Goal: Transaction & Acquisition: Purchase product/service

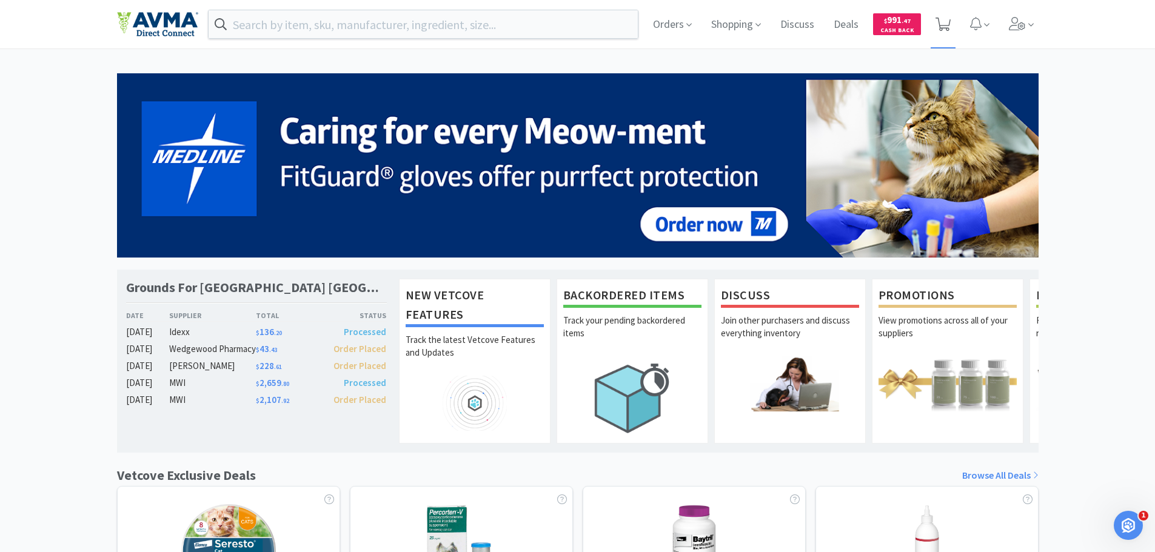
click at [954, 25] on span at bounding box center [943, 24] width 25 height 49
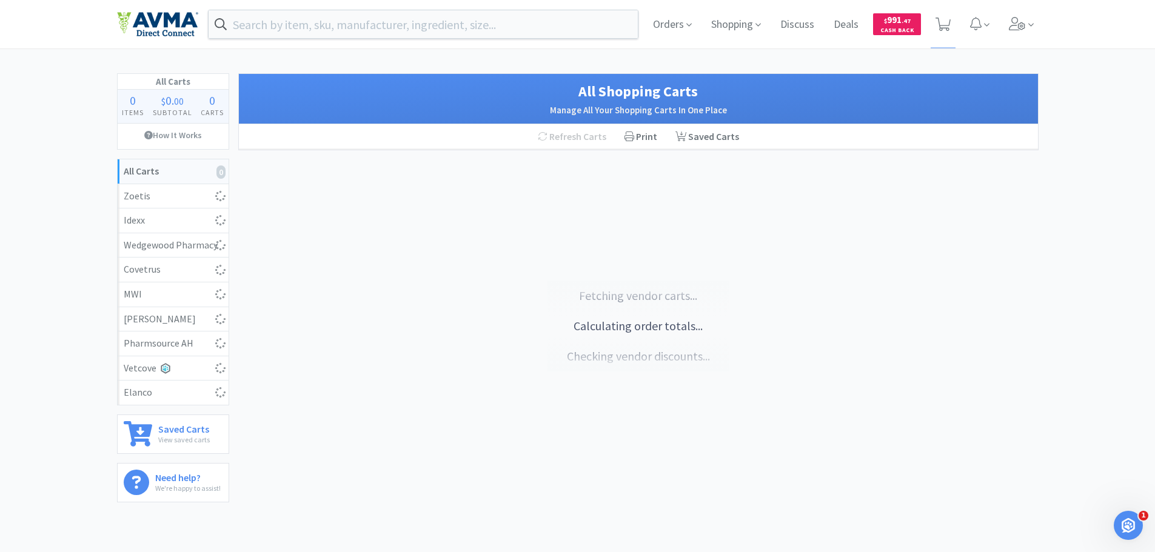
select select "1"
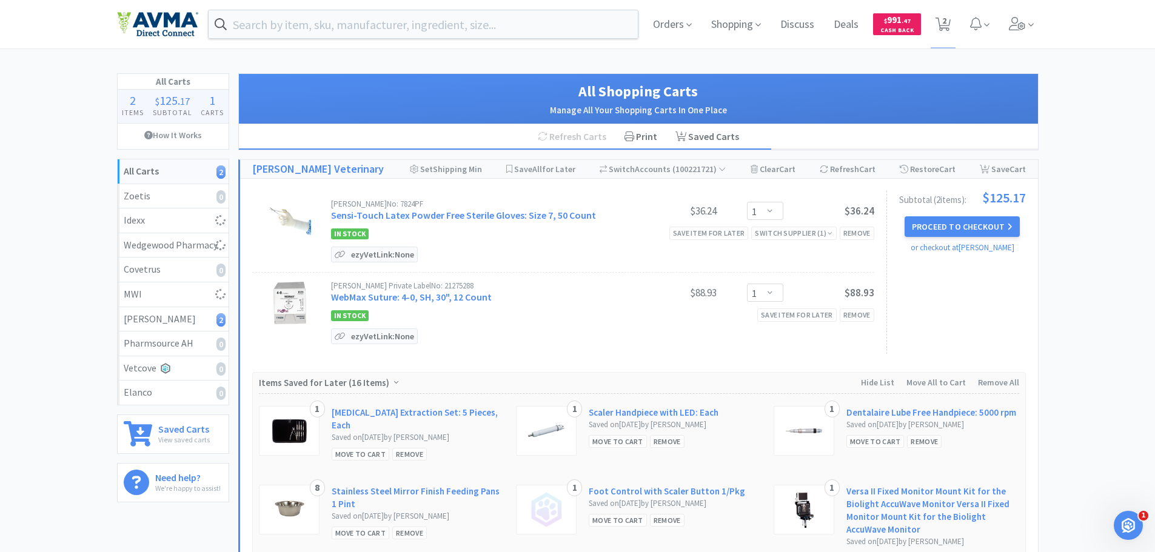
select select "1"
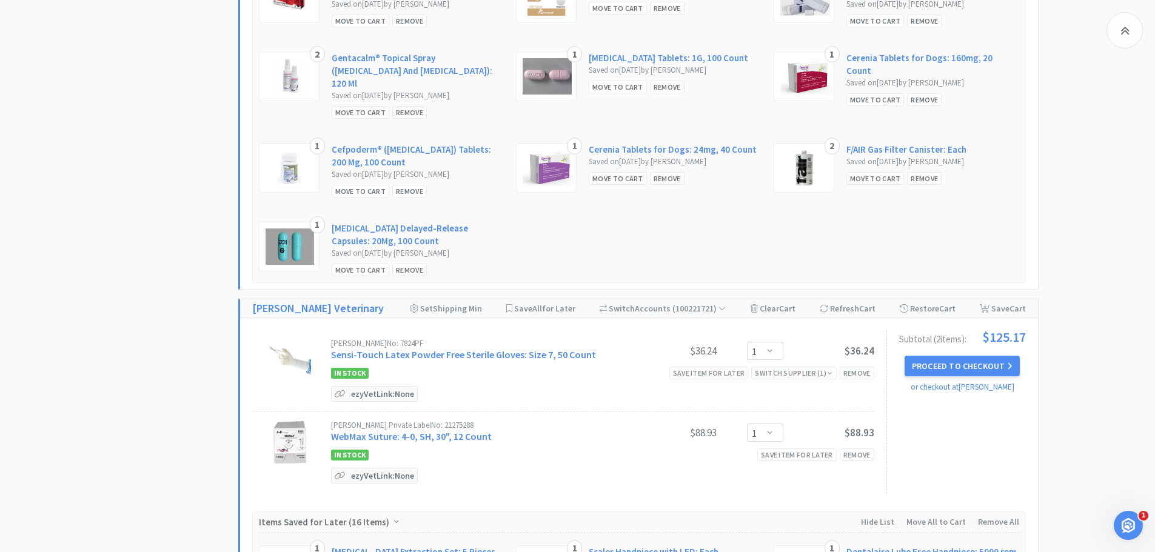
scroll to position [909, 0]
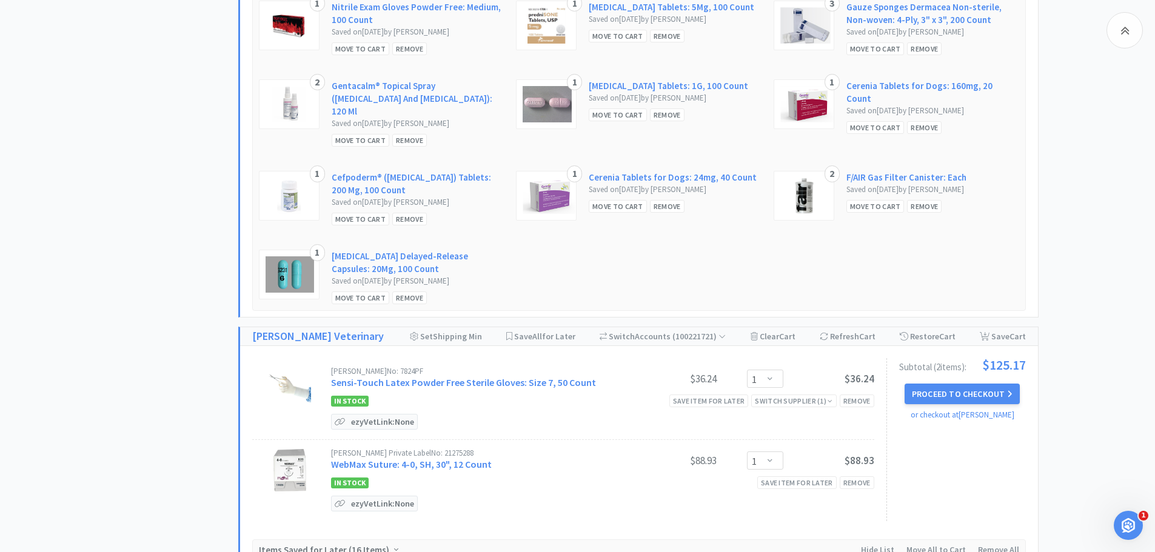
select select "2"
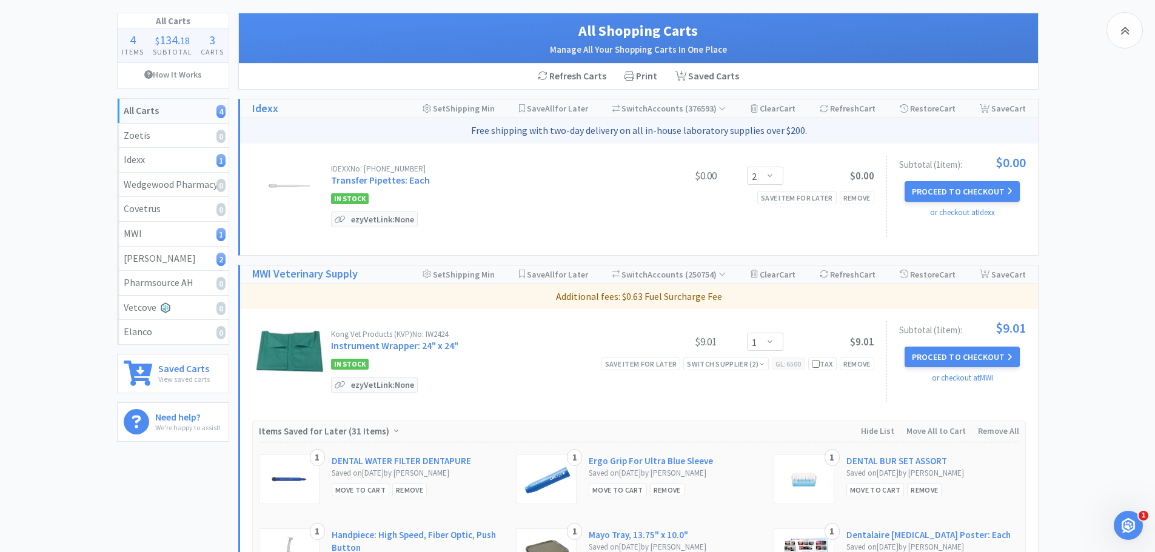
scroll to position [0, 0]
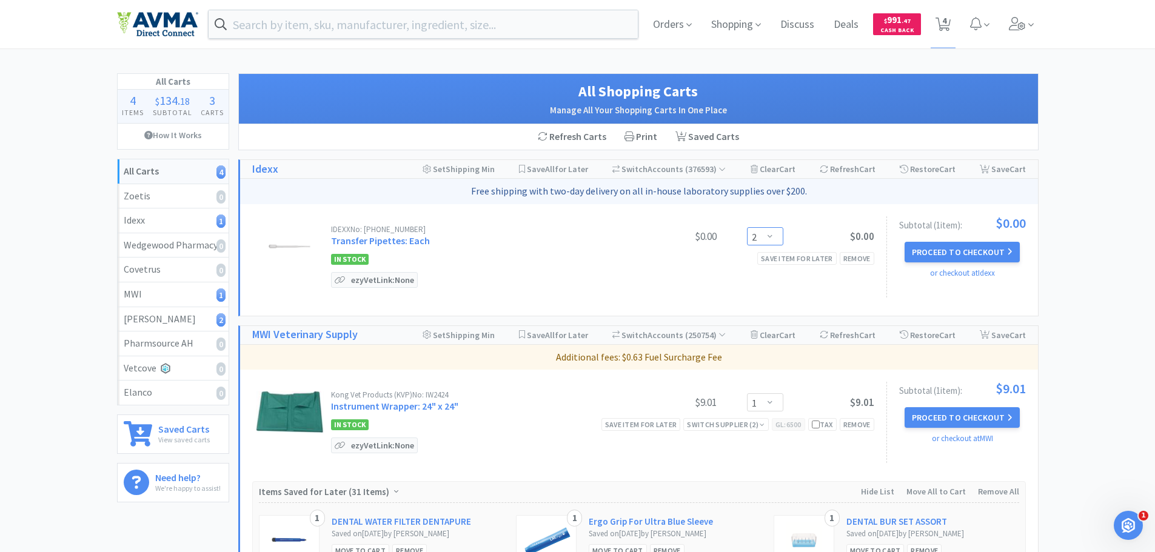
click at [778, 236] on select "Enter Quantity 1 2 3 4 5 6 7 8 9 10 11 12 13 14 15 16 17 18 19 20 Enter Quantity" at bounding box center [765, 236] width 36 height 18
drag, startPoint x: 664, startPoint y: 258, endPoint x: 629, endPoint y: 261, distance: 35.3
click at [664, 258] on div "In Stock Save item for later Remove" at bounding box center [602, 259] width 543 height 15
click at [383, 241] on link "Transfer Pipettes: Each" at bounding box center [380, 241] width 99 height 12
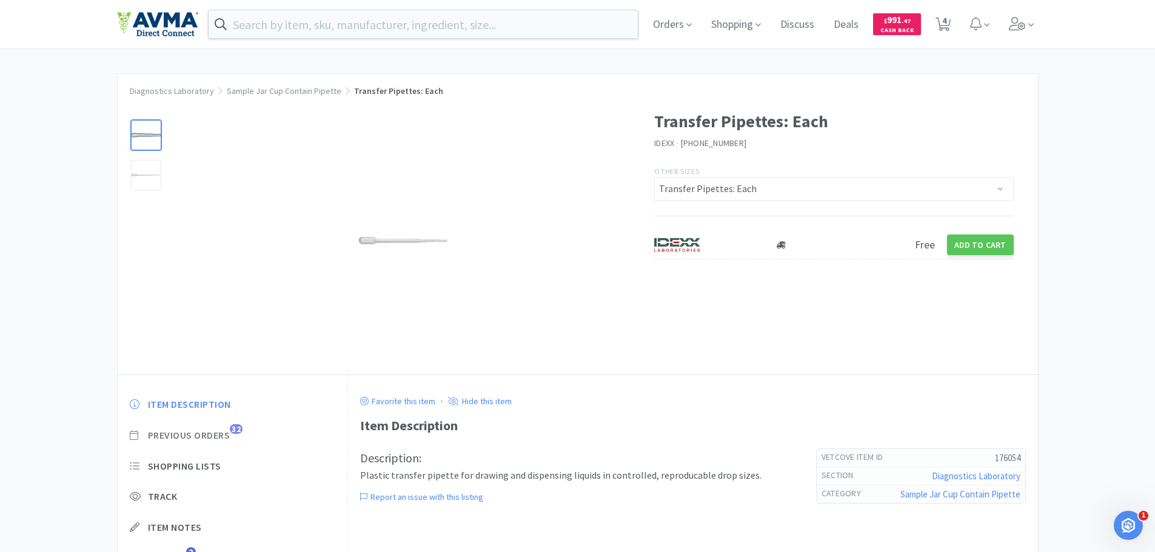
click at [212, 435] on span "Previous Orders" at bounding box center [189, 435] width 82 height 13
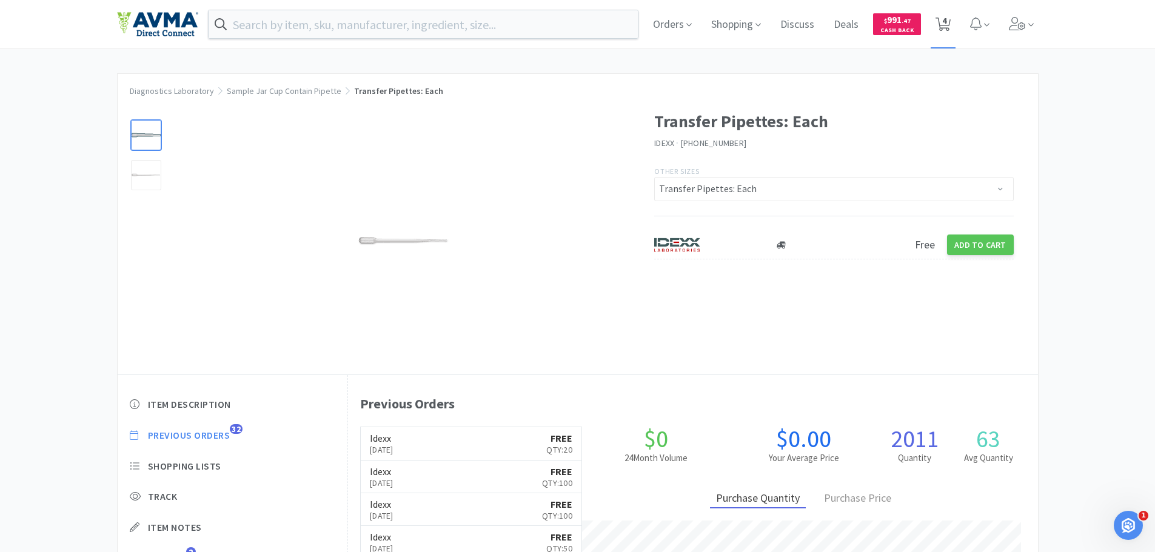
click at [946, 23] on span "4" at bounding box center [944, 20] width 4 height 49
select select "2"
select select "1"
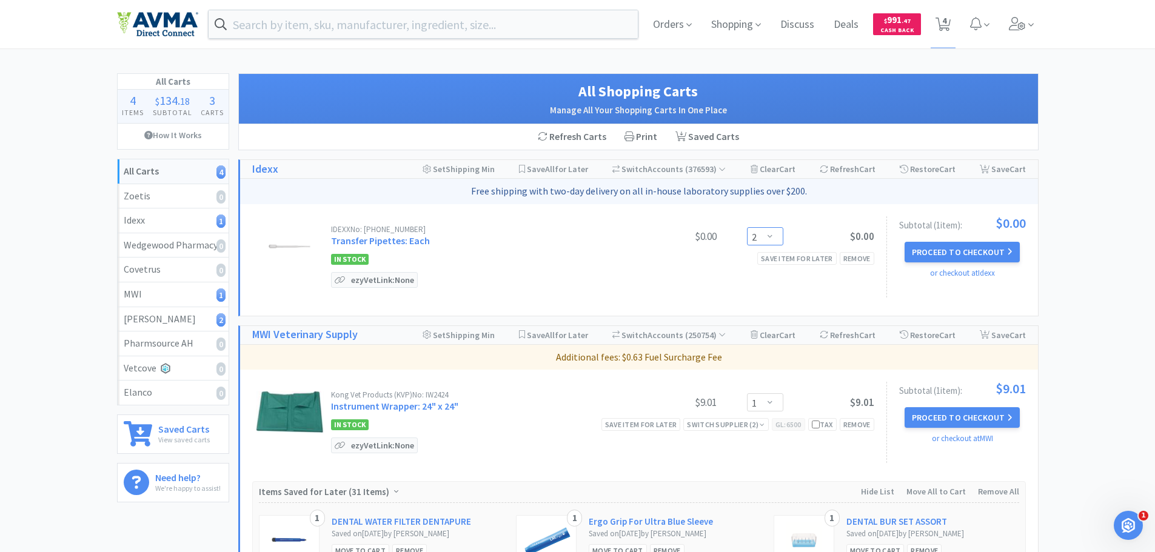
click at [772, 237] on select "Enter Quantity 1 2 3 4 5 6 7 8 9 10 11 12 13 14 15 16 17 18 19 20 Enter Quantity" at bounding box center [765, 236] width 36 height 18
type input "100"
click at [795, 303] on div "IDEXX No: [PHONE_NUMBER] Transfer Pipettes: Each $0.00 100 Update $0.00 In Stoc…" at bounding box center [639, 260] width 798 height 112
select select "2"
click at [774, 237] on select "Enter Quantity 1 2 3 4 5 6 7 8 9 10 11 12 13 14 15 16 17 18 19 20 Enter Quantity" at bounding box center [765, 236] width 36 height 18
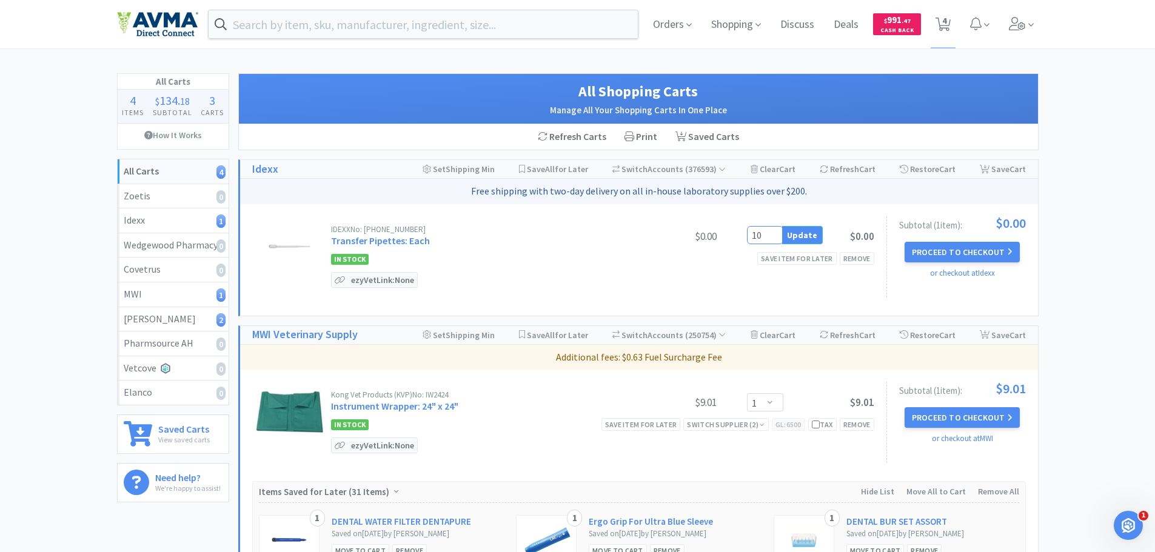
type input "100"
click at [743, 300] on div "IDEXX No: [PHONE_NUMBER] Transfer Pipettes: Each $0.00 100 Update $0.00 In Stoc…" at bounding box center [639, 260] width 798 height 112
select select "2"
click at [768, 238] on select "Enter Quantity 1 2 3 4 5 6 7 8 9 10 11 12 13 14 15 16 17 18 19 20 Enter Quantity" at bounding box center [765, 236] width 36 height 18
type input "100"
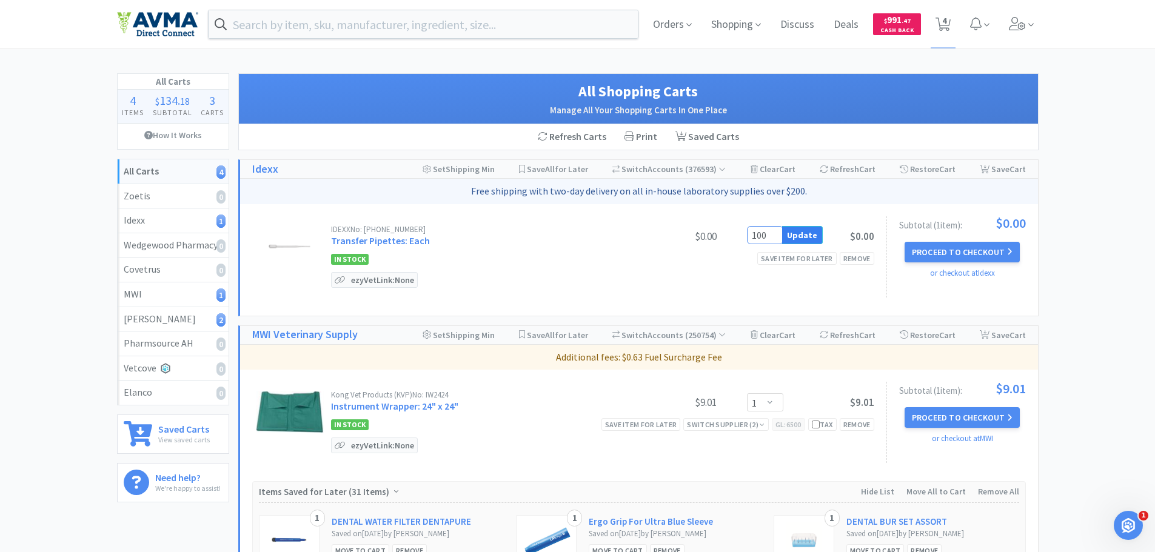
click at [800, 236] on button "Update" at bounding box center [802, 235] width 41 height 18
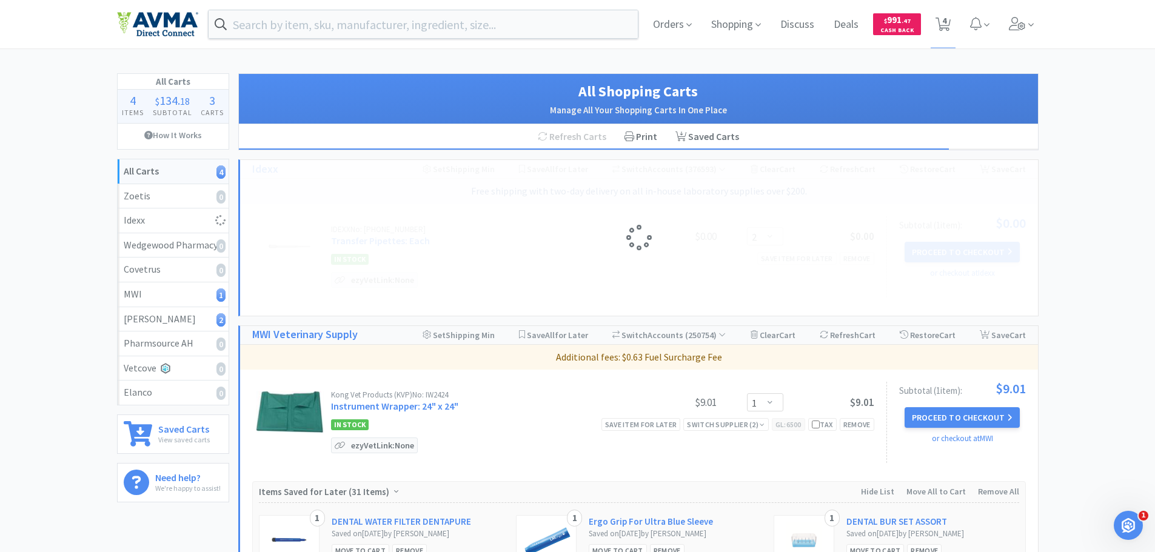
select select "100"
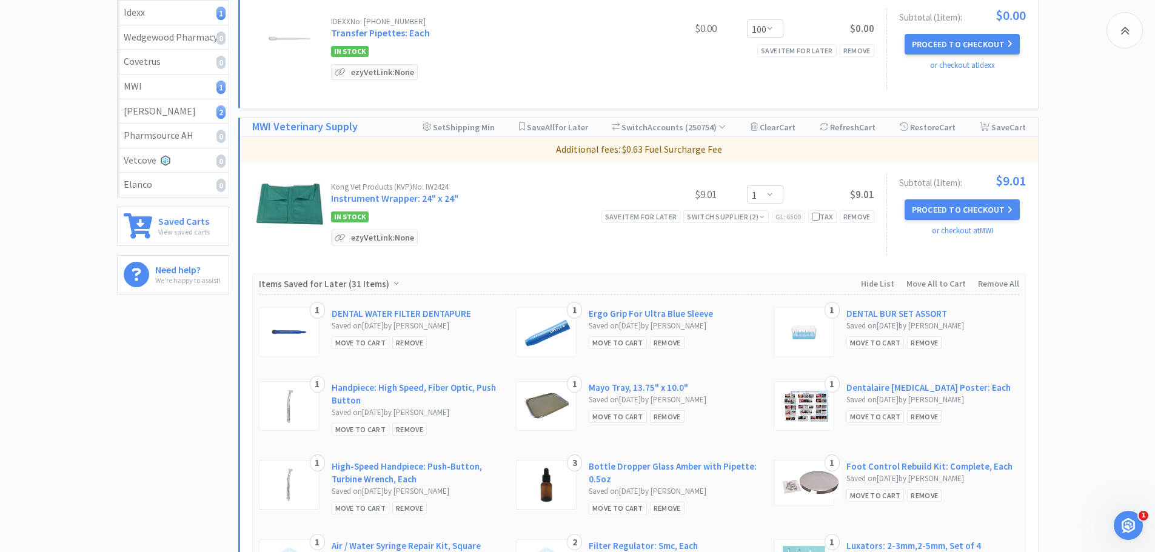
scroll to position [243, 0]
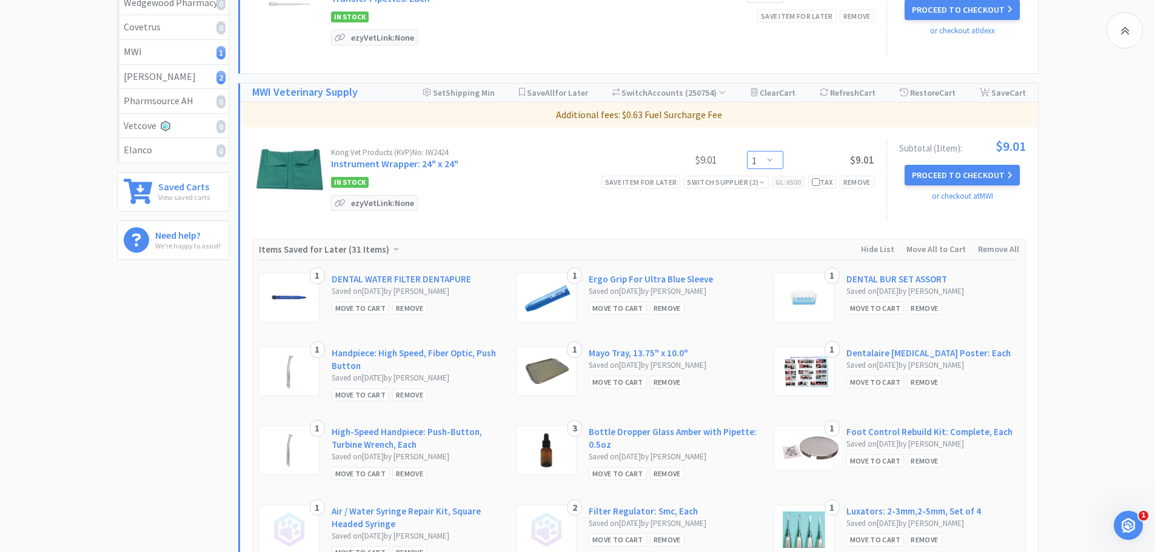
click at [768, 156] on select "Enter Quantity 1 2 3 4 5 6 7 8 9 10 11 12 13 14 15 16 17 18 19 20 Enter Quantity" at bounding box center [765, 160] width 36 height 18
click at [747, 151] on select "Enter Quantity 1 2 3 4 5 6 7 8 9 10 11 12 13 14 15 16 17 18 19 20 Enter Quantity" at bounding box center [765, 160] width 36 height 18
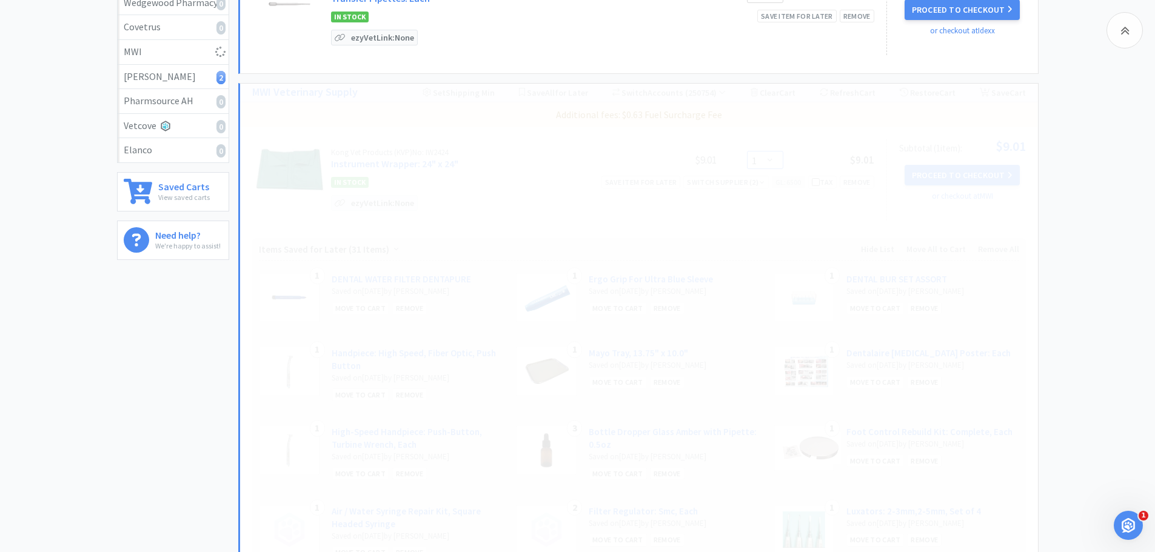
select select "2"
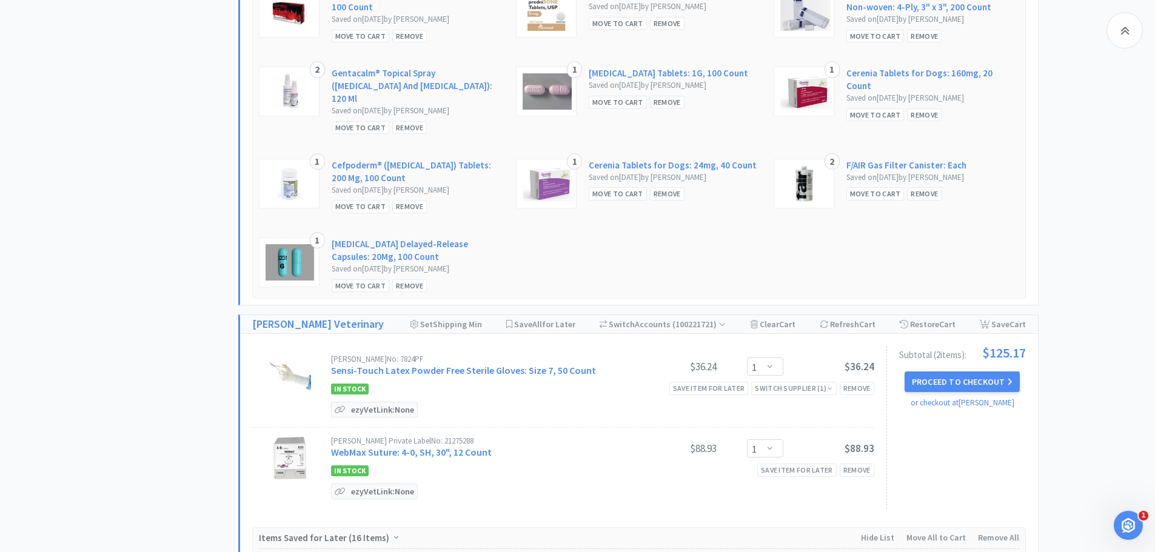
scroll to position [1069, 0]
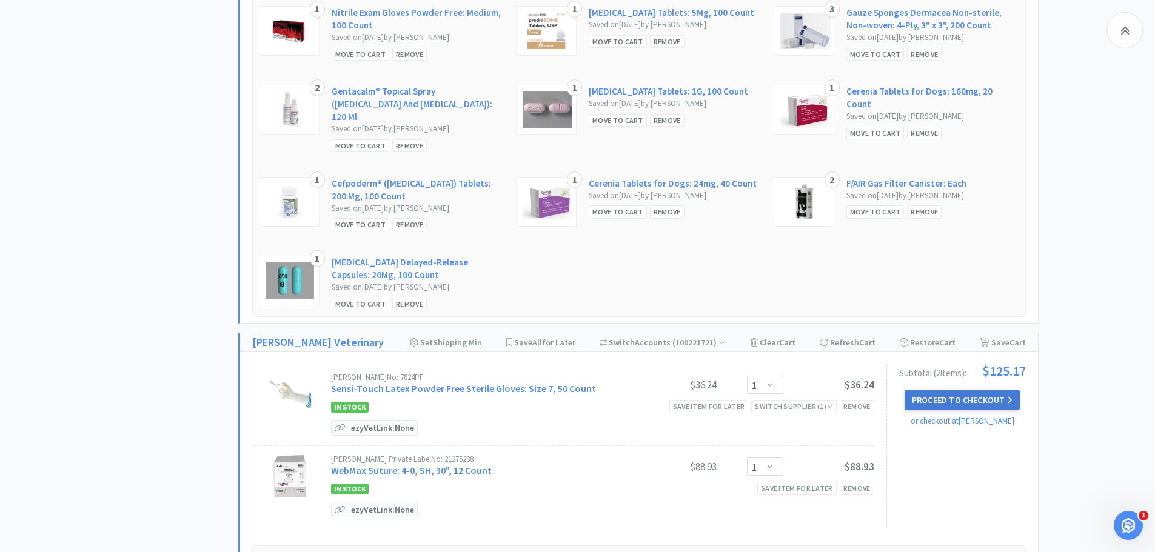
click at [960, 399] on button "Proceed to Checkout" at bounding box center [962, 400] width 115 height 21
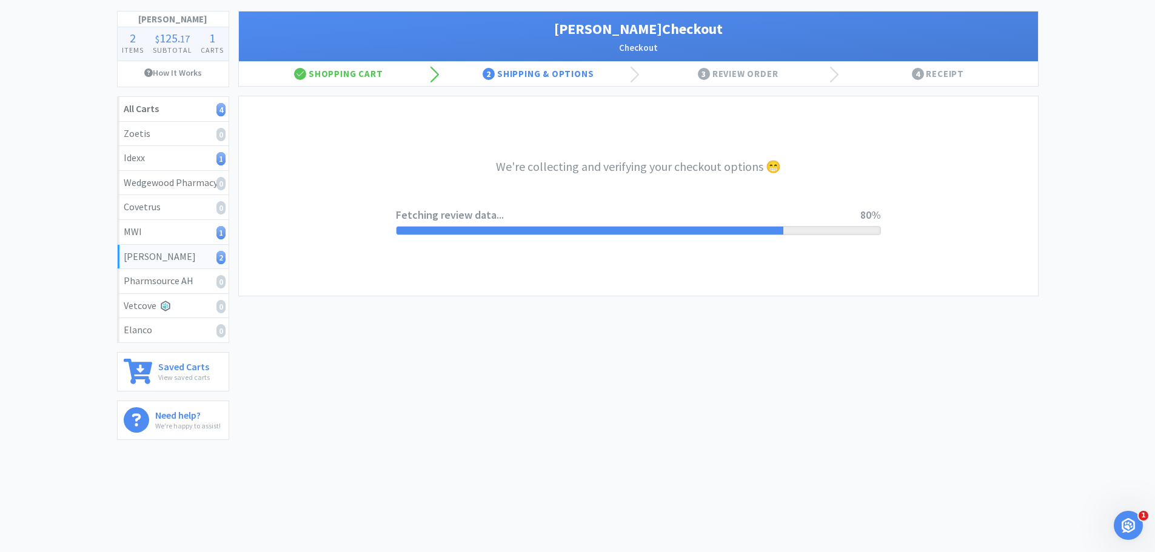
select select "1"
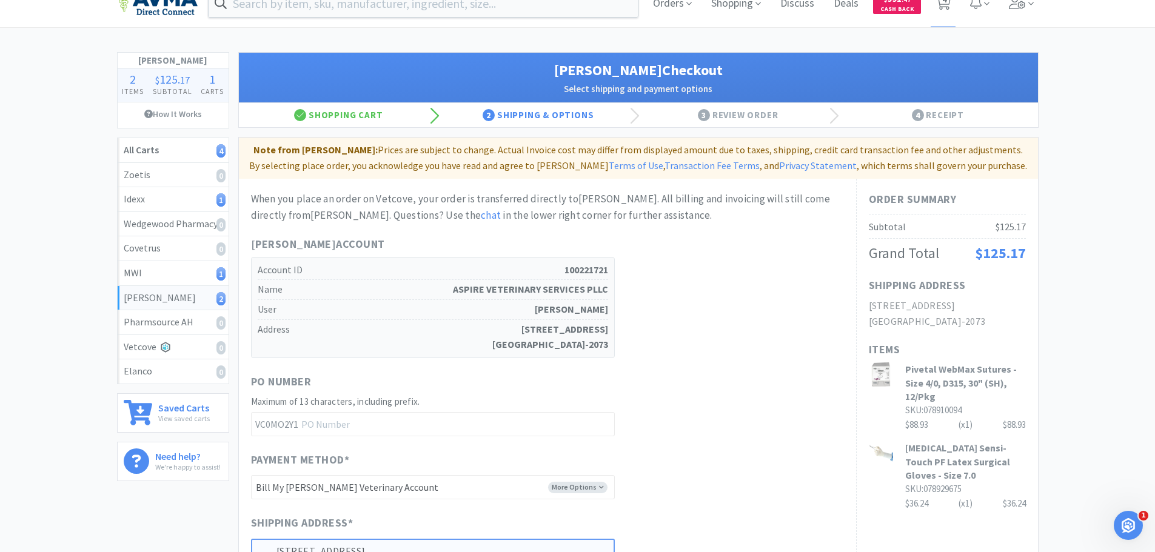
scroll to position [0, 0]
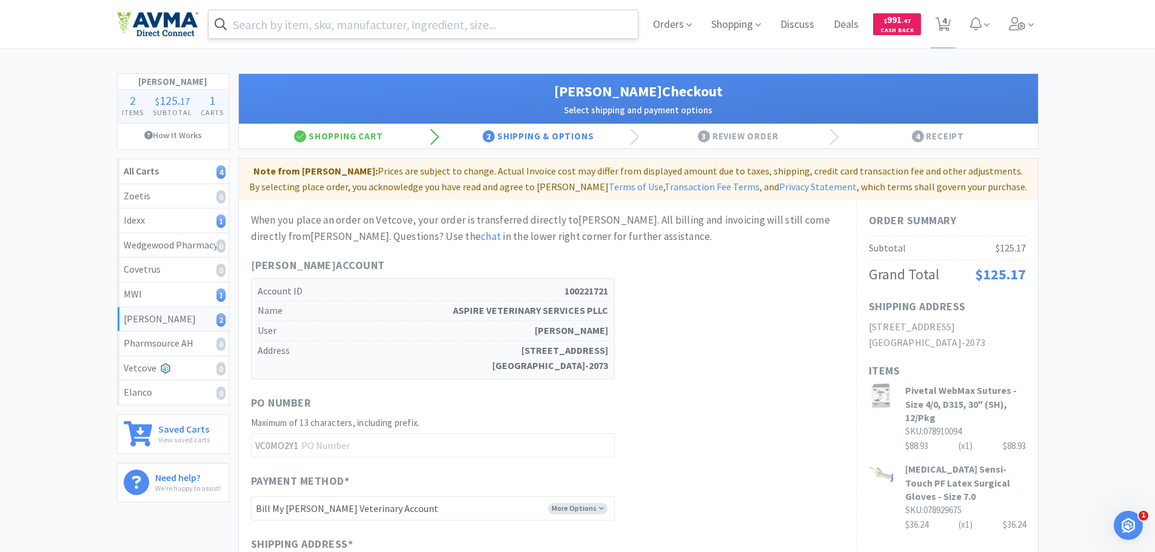
click at [281, 24] on input "text" at bounding box center [424, 24] width 430 height 28
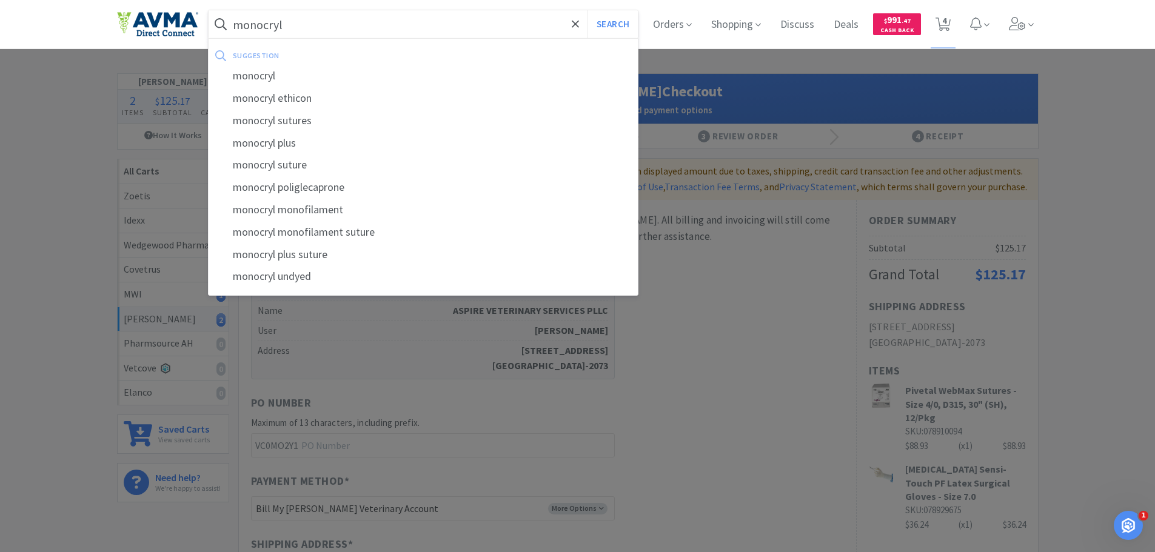
type input "monocryl"
click at [587, 10] on button "Search" at bounding box center [612, 24] width 50 height 28
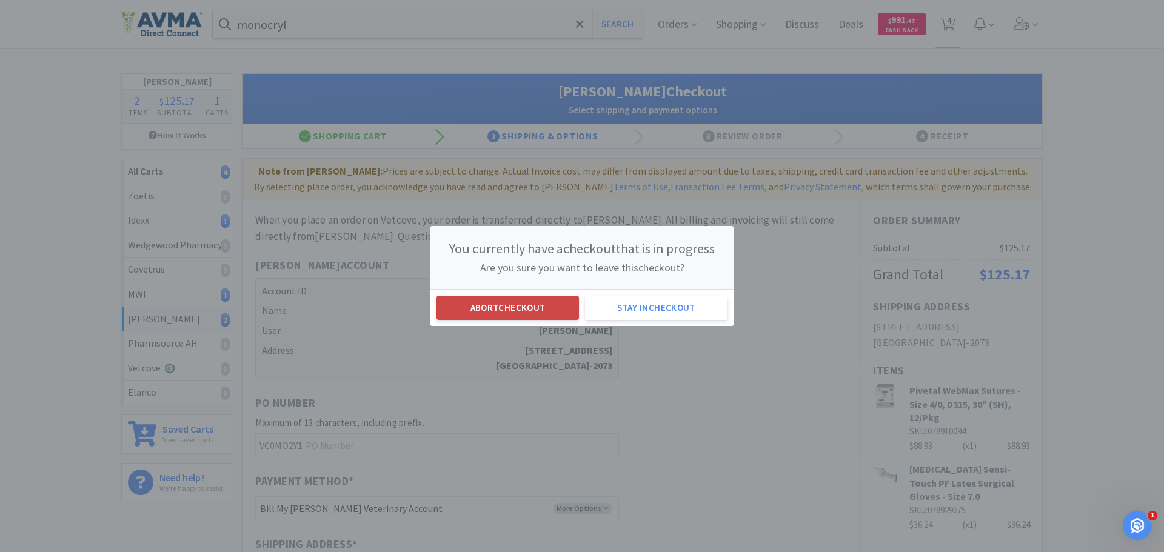
click at [511, 304] on button "Abort checkout" at bounding box center [508, 308] width 142 height 24
select select "2"
select select "1"
select select "100"
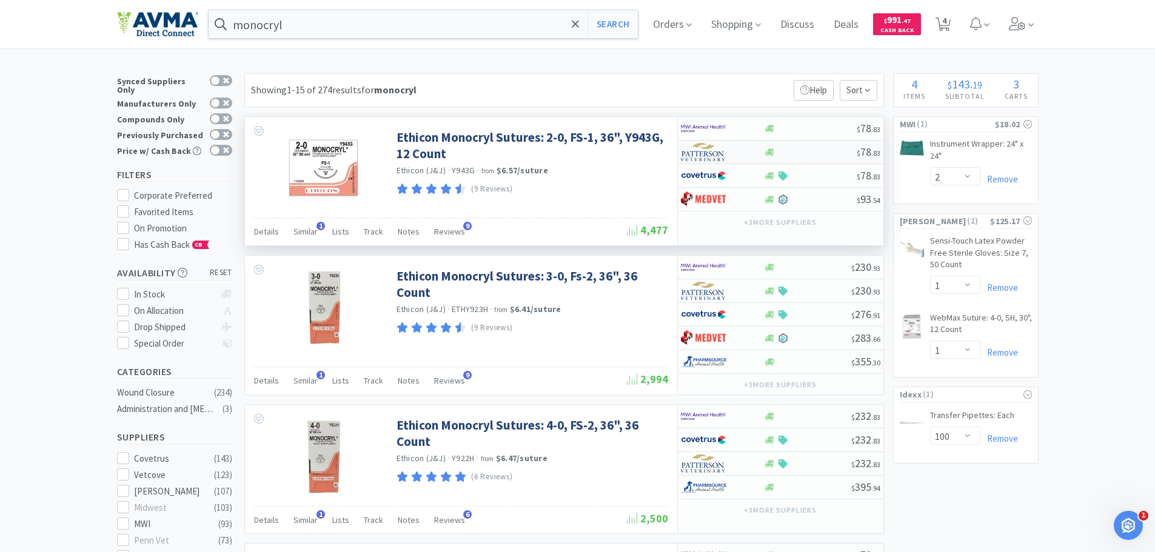
click at [775, 151] on div at bounding box center [770, 152] width 12 height 9
select select "1"
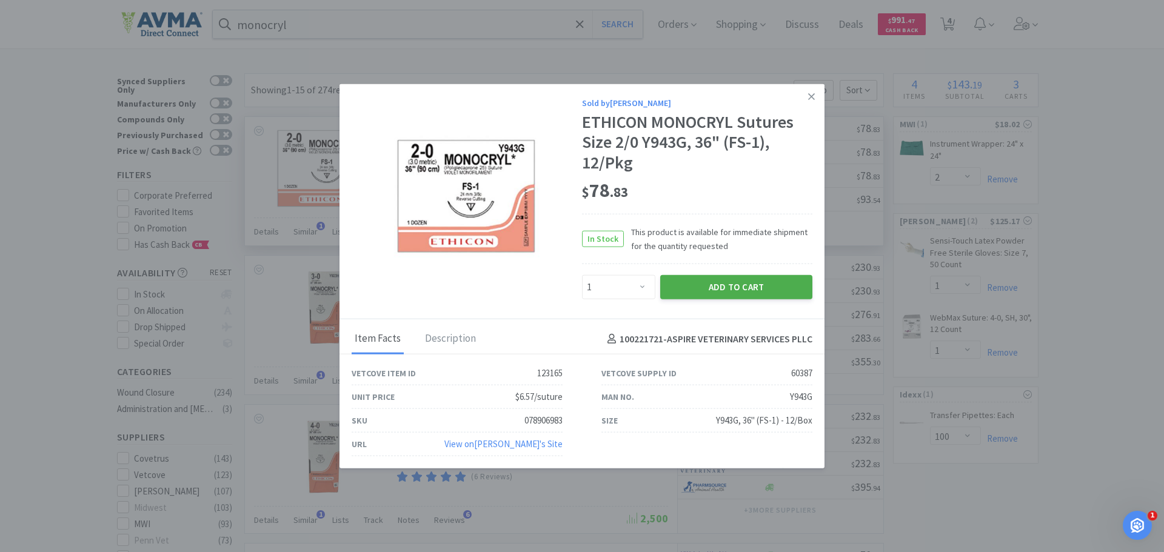
click at [693, 286] on button "Add to Cart" at bounding box center [736, 287] width 152 height 24
select select "1"
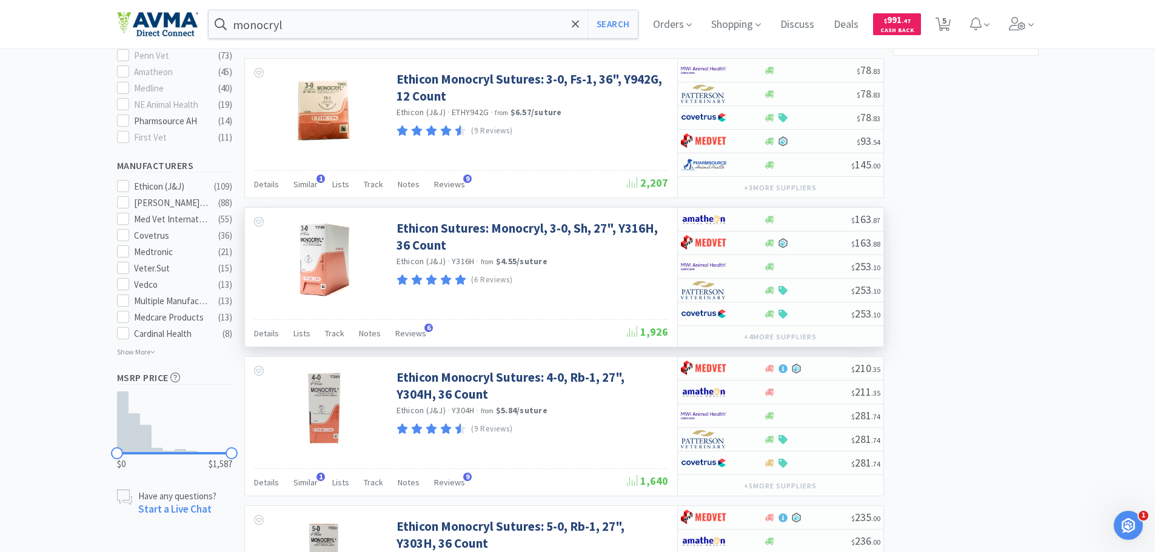
scroll to position [364, 0]
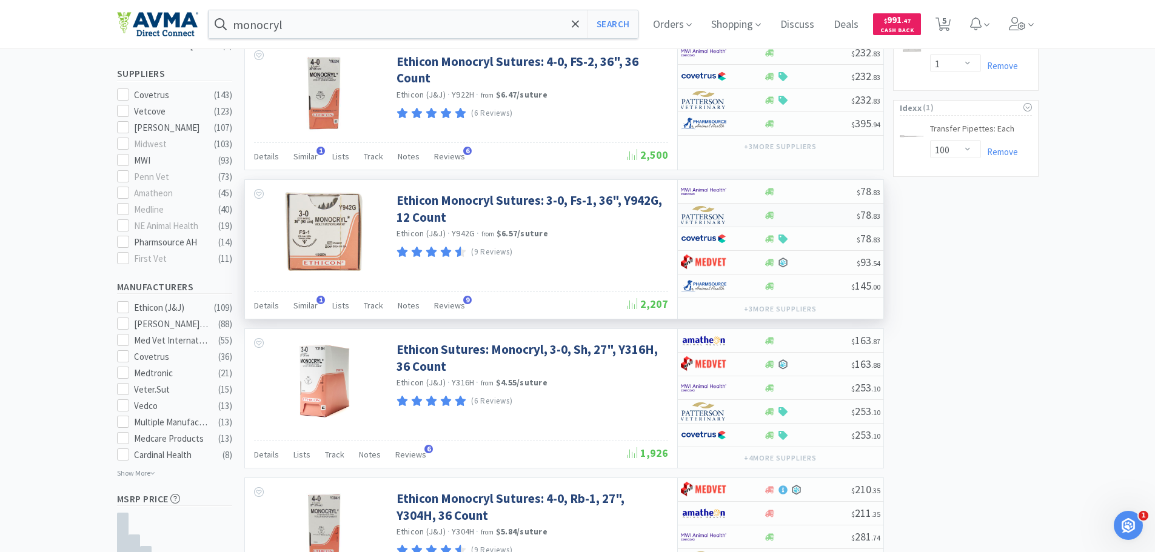
click at [761, 215] on div at bounding box center [722, 215] width 83 height 21
select select "1"
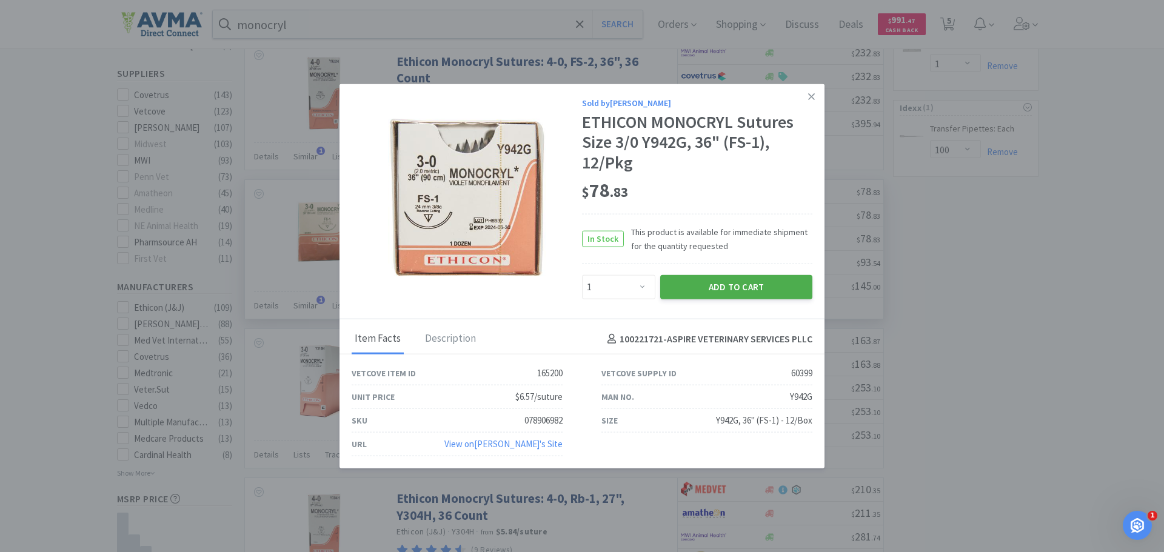
click at [718, 296] on button "Add to Cart" at bounding box center [736, 287] width 152 height 24
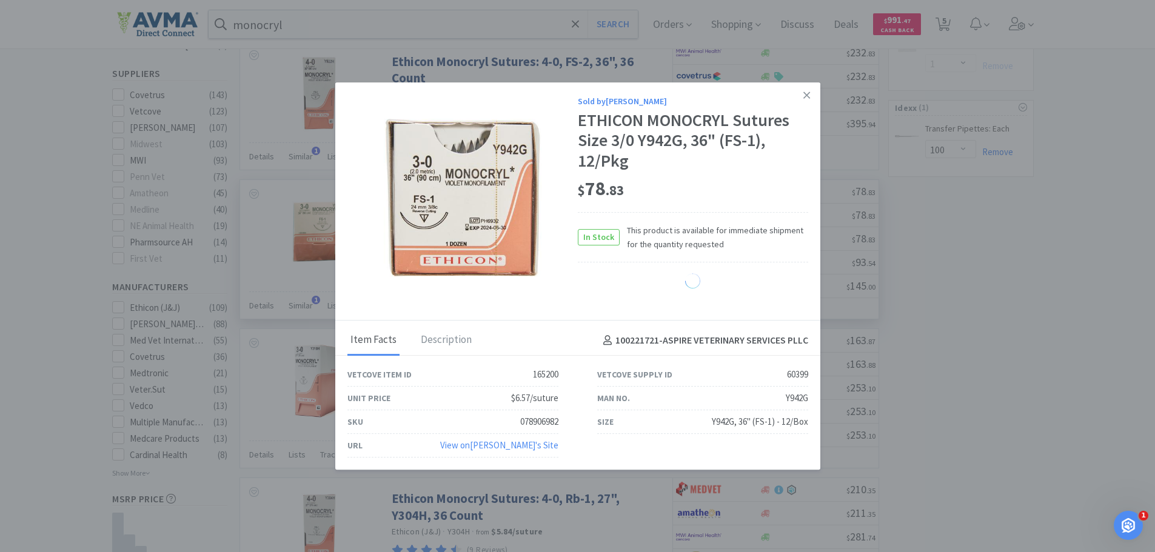
select select "1"
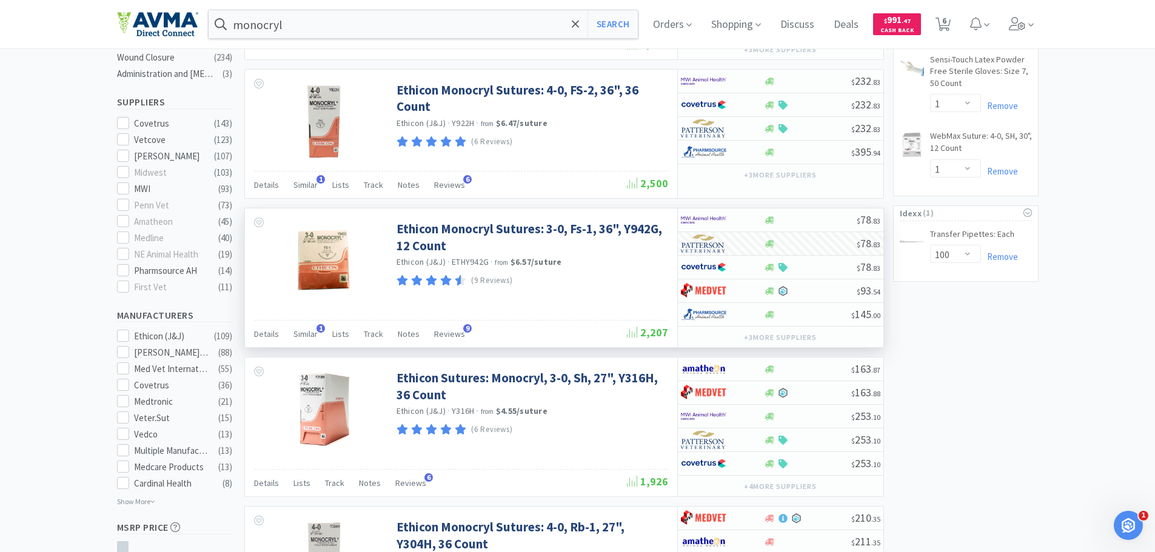
scroll to position [0, 0]
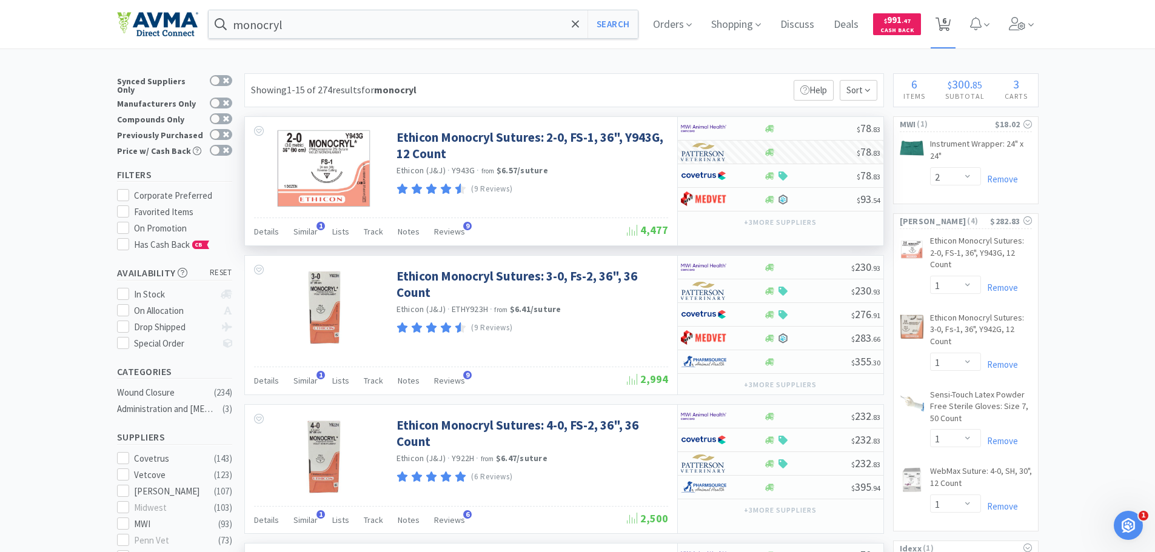
click at [946, 21] on span "6" at bounding box center [944, 20] width 4 height 49
select select "100"
select select "2"
select select "1"
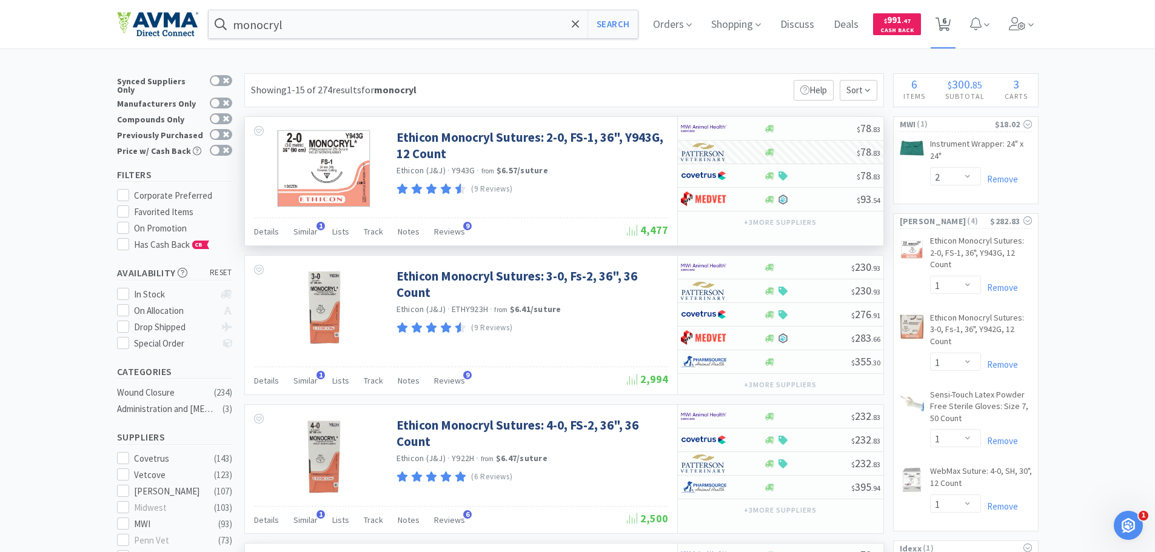
select select "1"
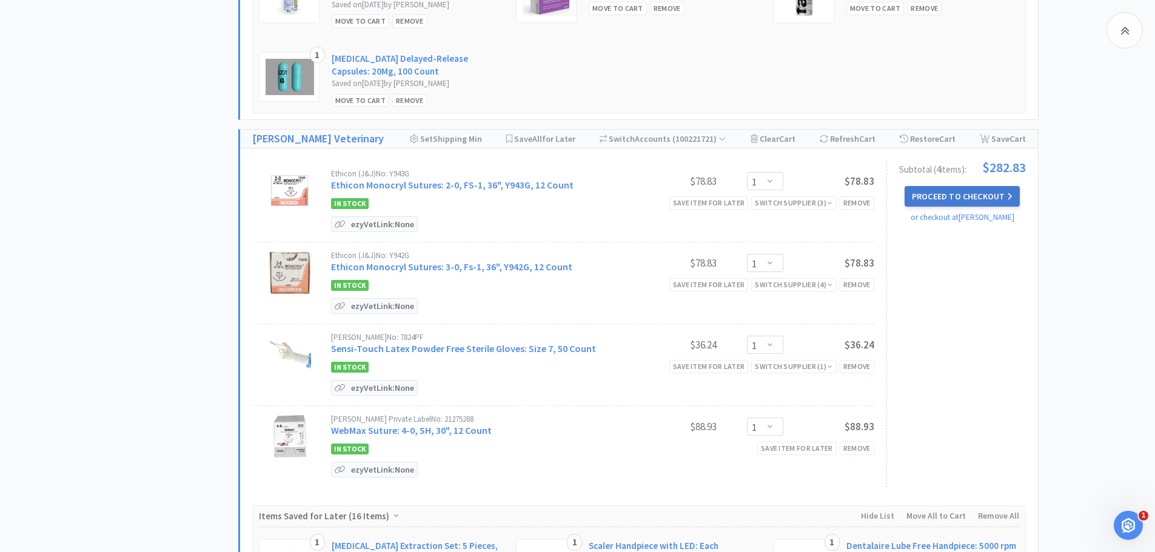
click at [961, 204] on button "Proceed to Checkout" at bounding box center [962, 196] width 115 height 21
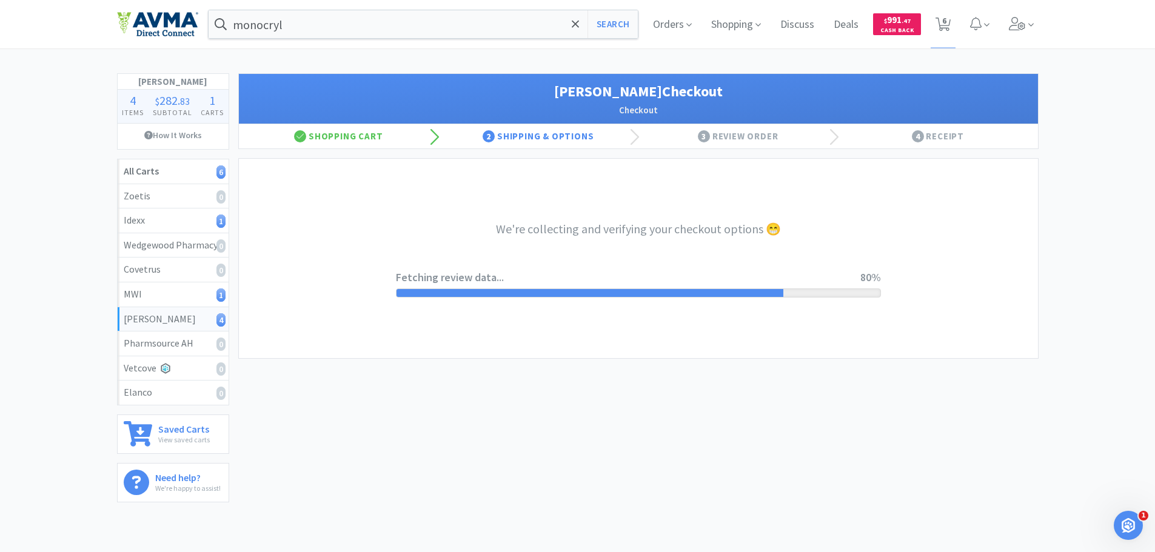
select select "1"
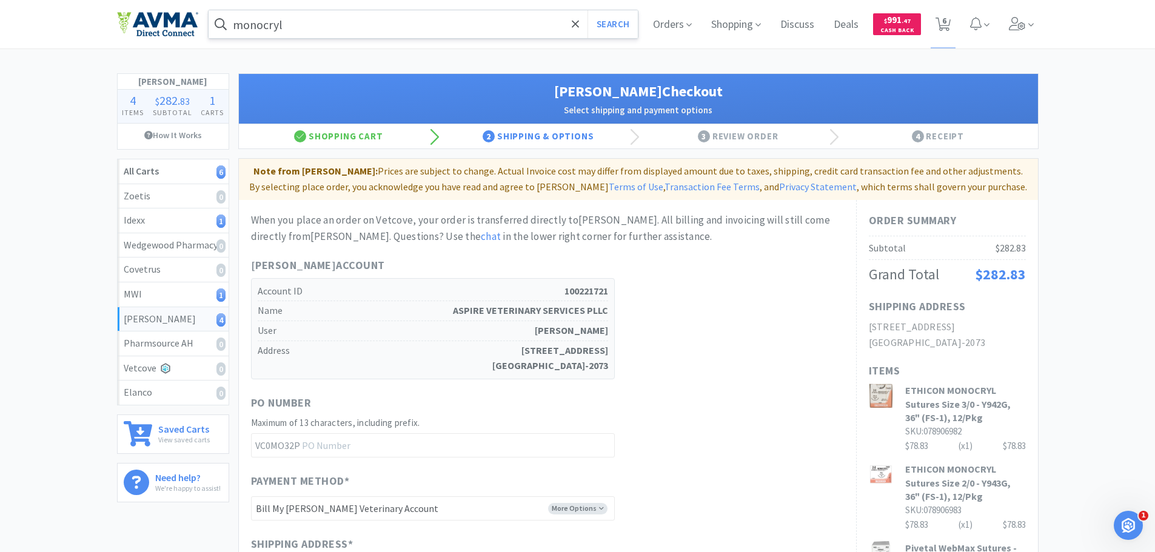
click at [358, 35] on input "monocryl" at bounding box center [424, 24] width 430 height 28
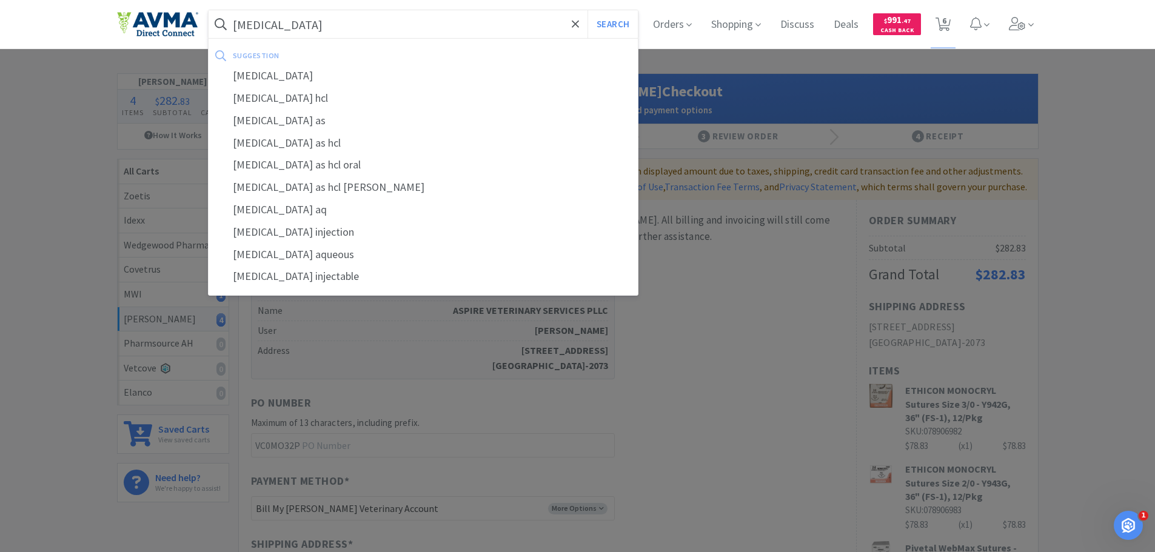
type input "[MEDICAL_DATA]"
click at [587, 10] on button "Search" at bounding box center [612, 24] width 50 height 28
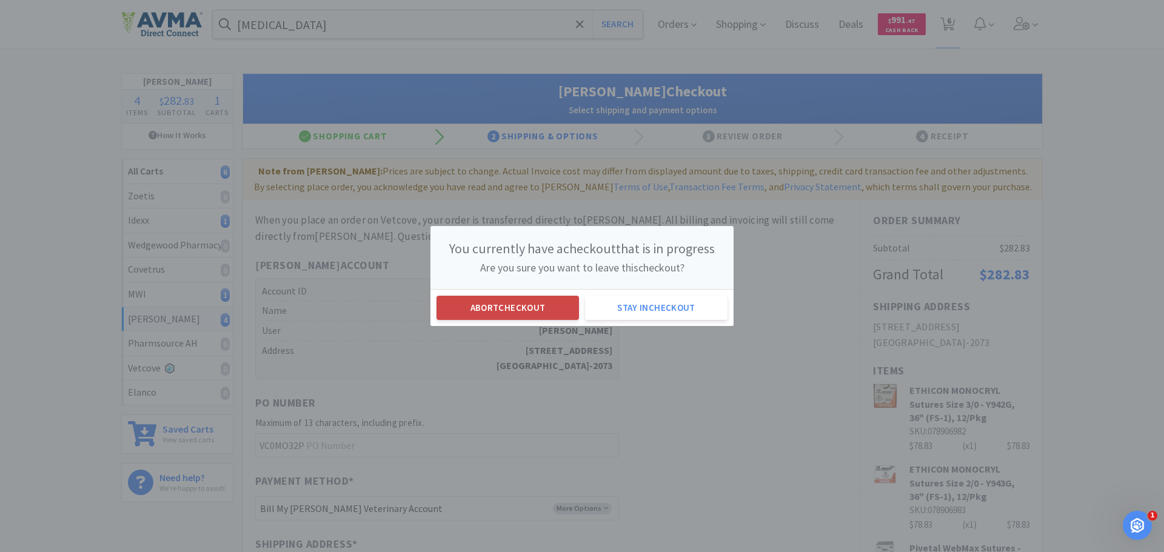
click at [470, 310] on button "Abort checkout" at bounding box center [508, 308] width 142 height 24
select select "2"
select select "1"
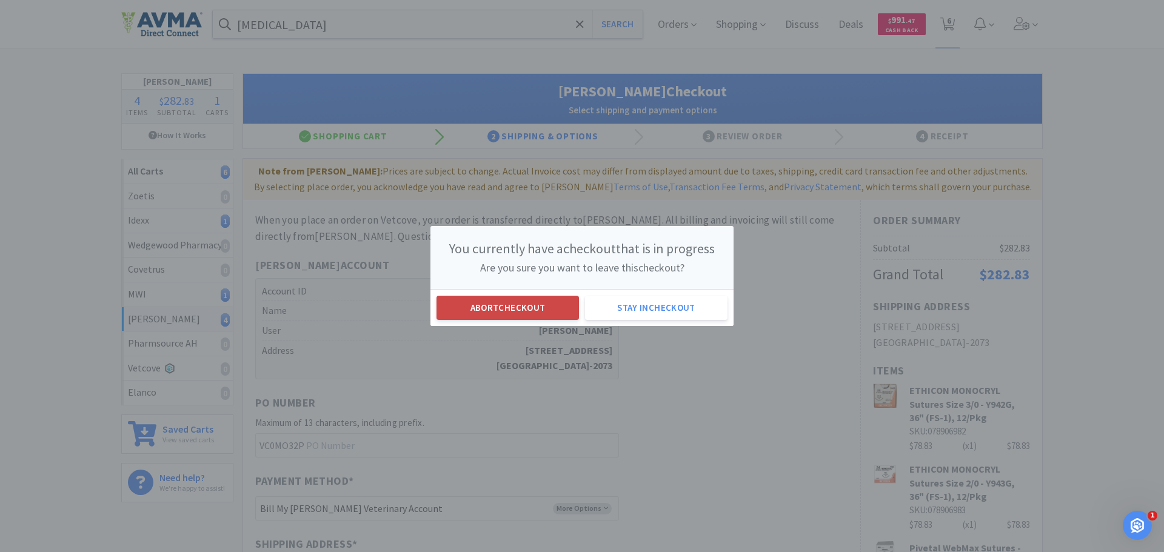
select select "1"
select select "100"
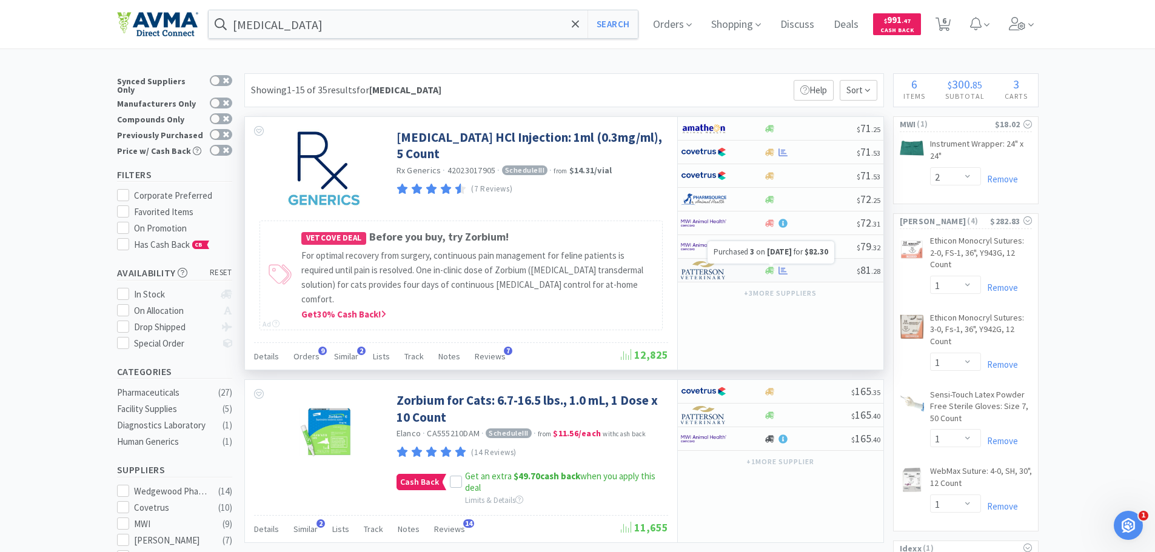
click at [781, 273] on icon at bounding box center [782, 270] width 9 height 8
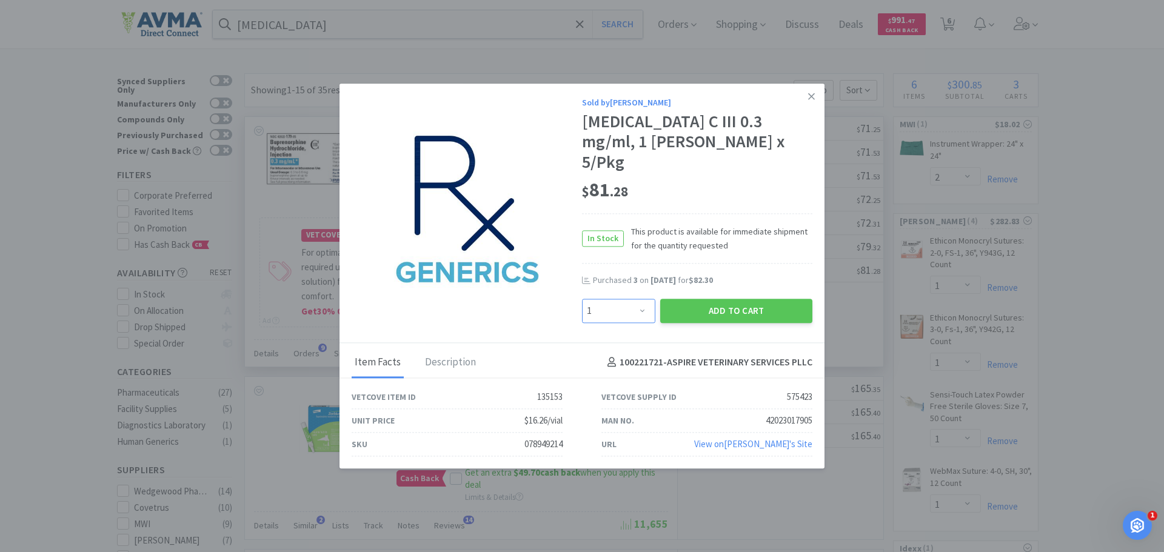
click at [642, 302] on select "Enter Quantity 1 2 3 4 5 6 7 8 9 10 11 12 13 14 15 16 17 18 19 20 Enter Quantity" at bounding box center [618, 311] width 73 height 24
select select "2"
click at [582, 299] on select "Enter Quantity 1 2 3 4 5 6 7 8 9 10 11 12 13 14 15 16 17 18 19 20 Enter Quantity" at bounding box center [618, 311] width 73 height 24
click at [717, 299] on button "Add to Cart" at bounding box center [736, 311] width 152 height 24
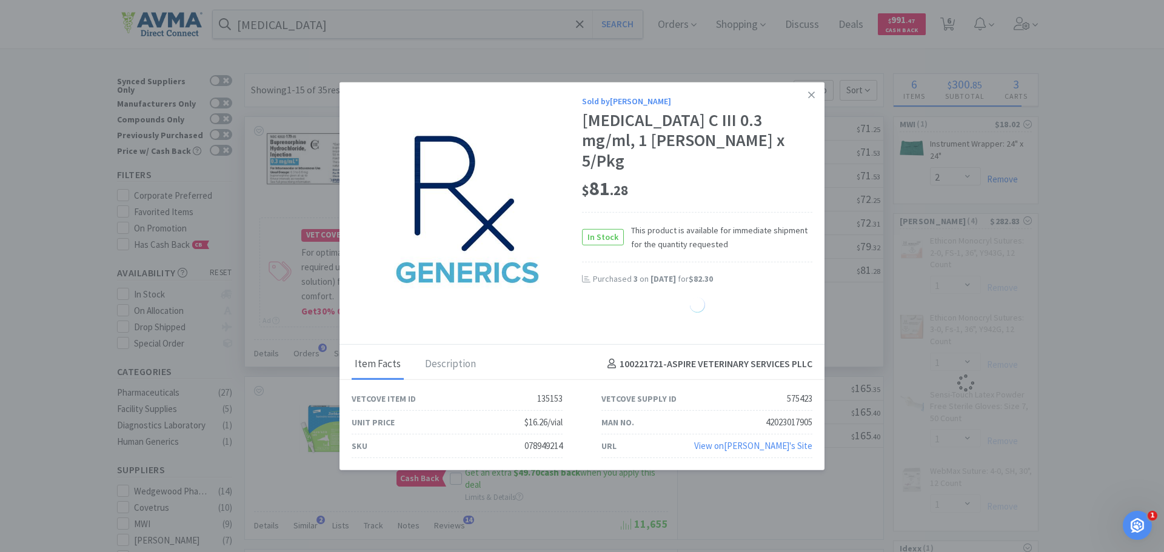
select select "2"
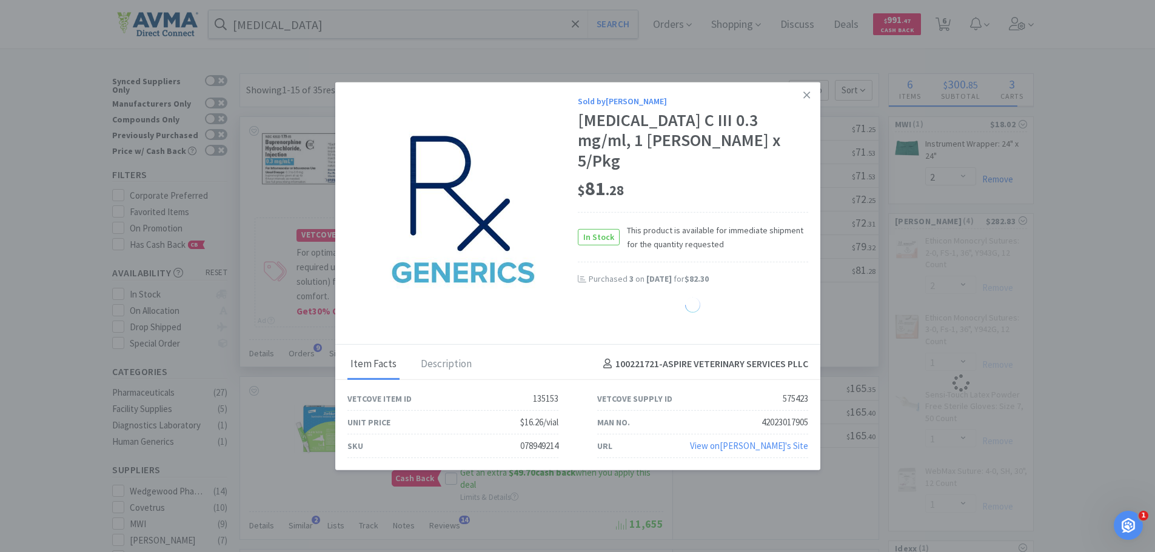
select select "1"
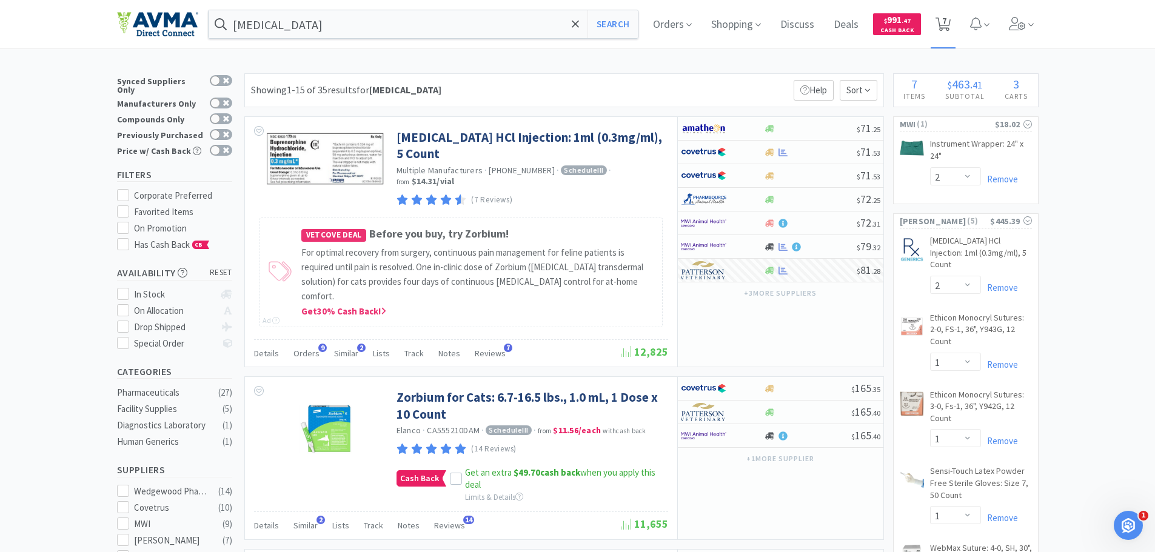
click at [951, 22] on icon at bounding box center [942, 24] width 15 height 13
select select "100"
select select "2"
select select "1"
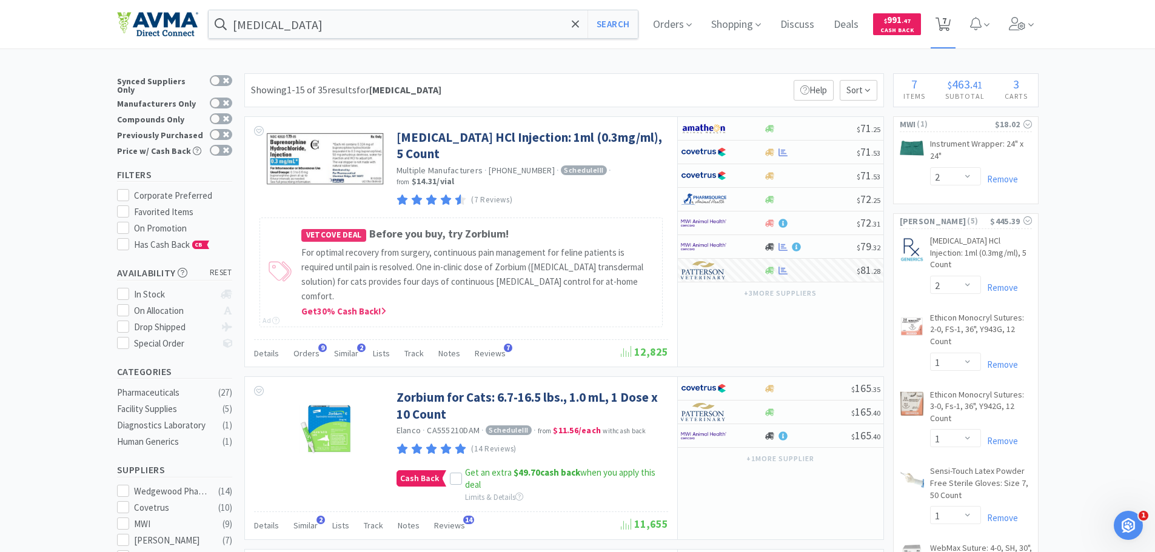
select select "1"
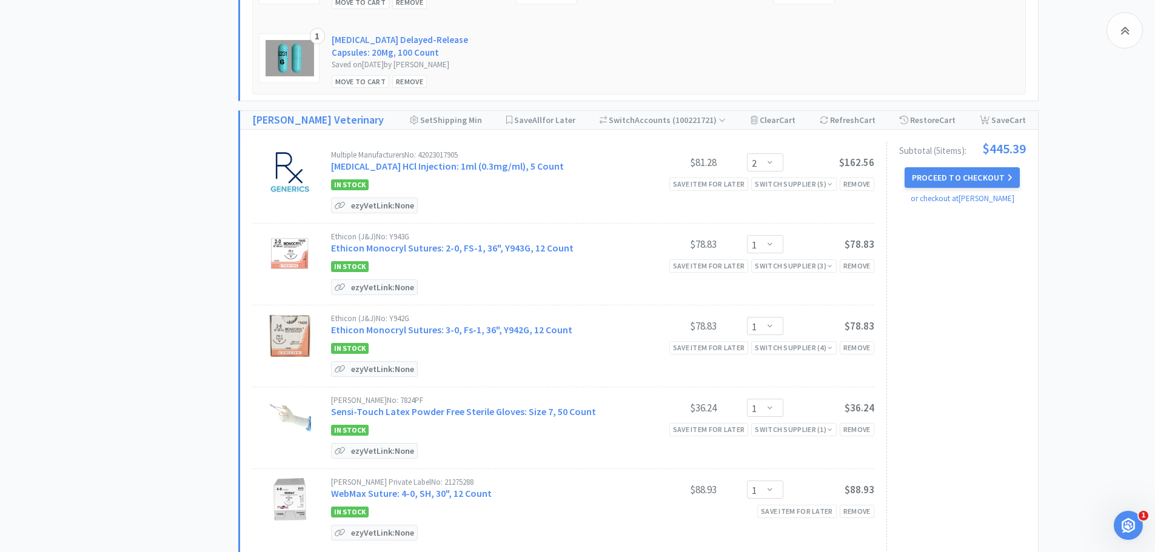
scroll to position [1273, 0]
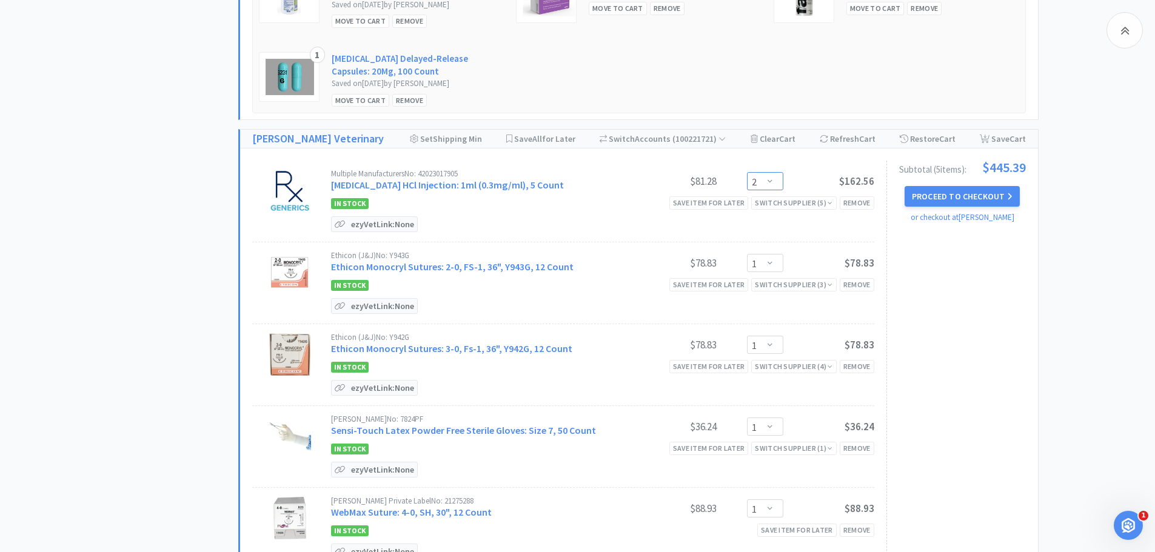
click at [772, 177] on select "Enter Quantity 1 2 3 4 5 6 7 8 9 10 11 12 13 14 15 16 17 18 19 20 Enter Quantity" at bounding box center [765, 181] width 36 height 18
click at [747, 172] on select "Enter Quantity 1 2 3 4 5 6 7 8 9 10 11 12 13 14 15 16 17 18 19 20 Enter Quantity" at bounding box center [765, 181] width 36 height 18
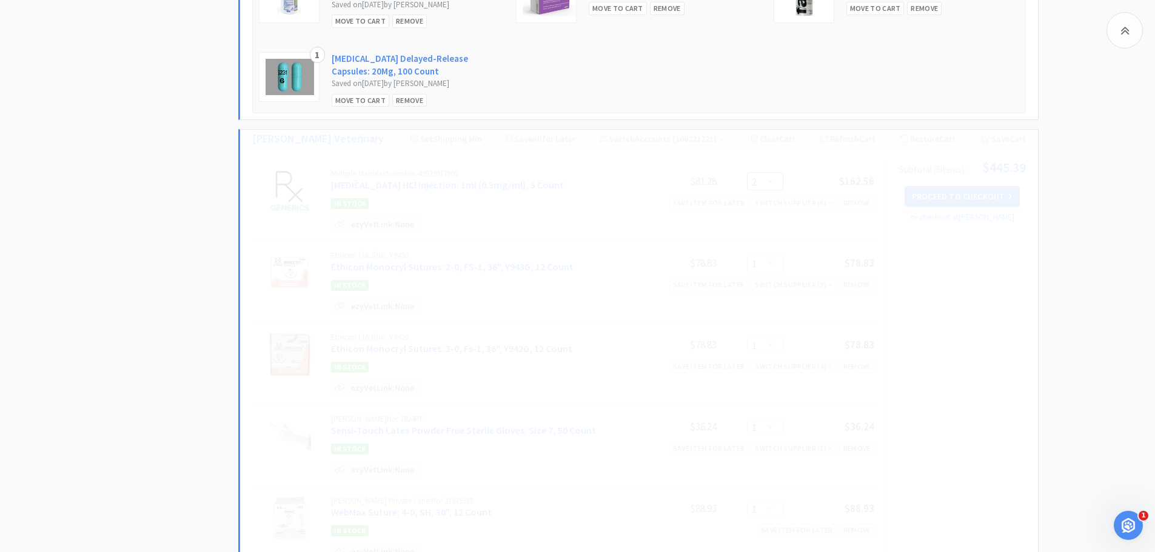
select select "1"
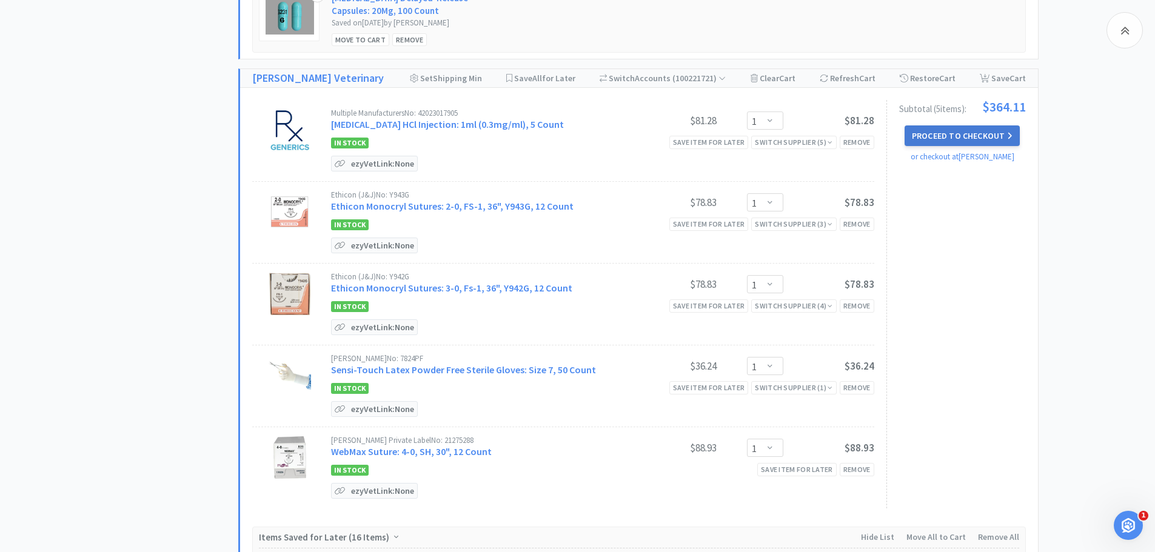
click at [963, 126] on button "Proceed to Checkout" at bounding box center [962, 136] width 115 height 21
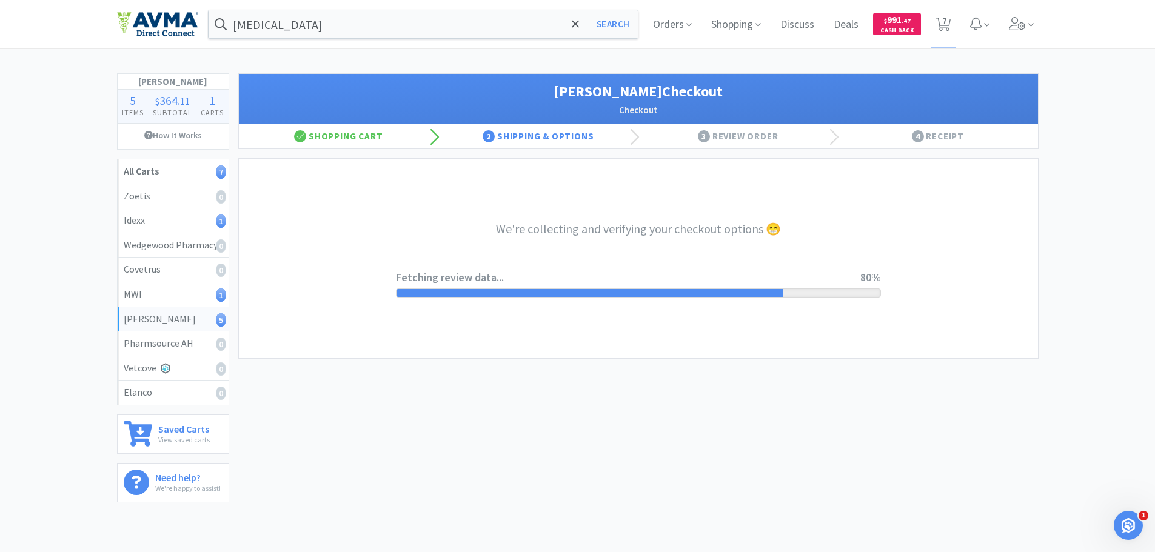
select select "1"
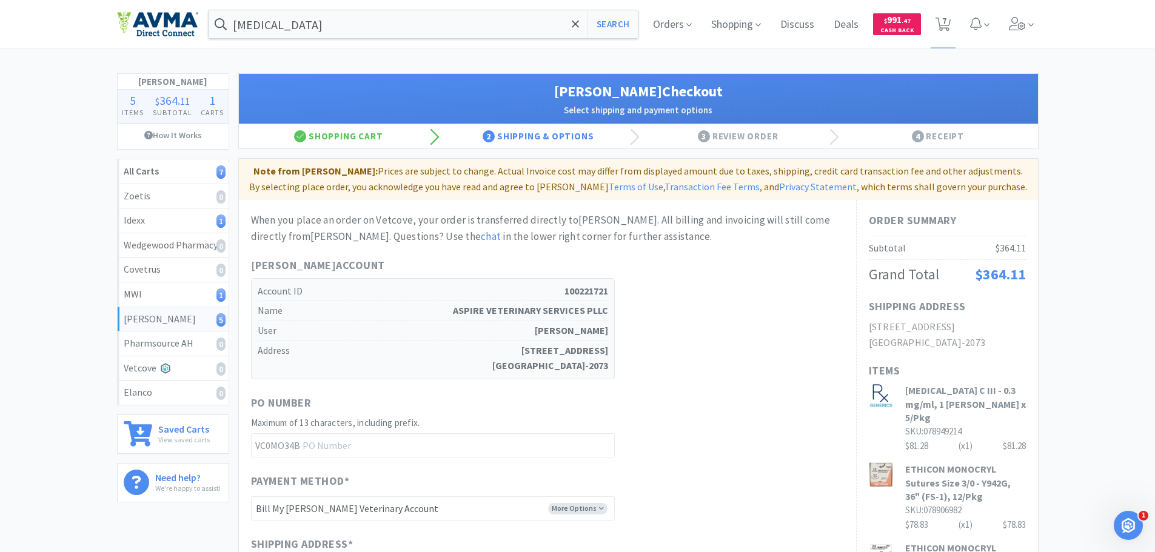
scroll to position [364, 0]
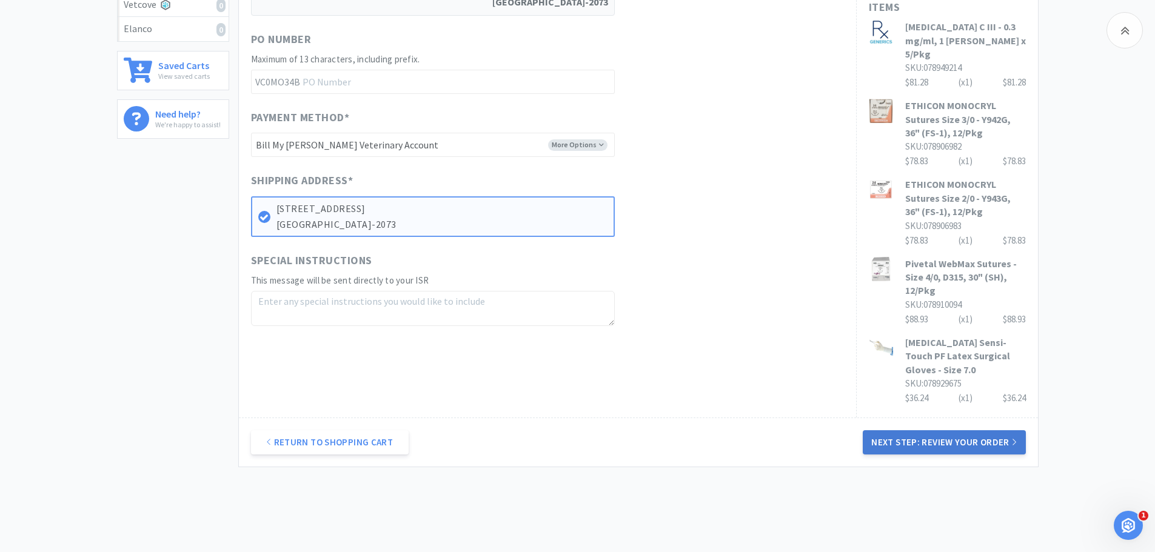
click at [930, 430] on button "Next Step: Review Your Order" at bounding box center [944, 442] width 162 height 24
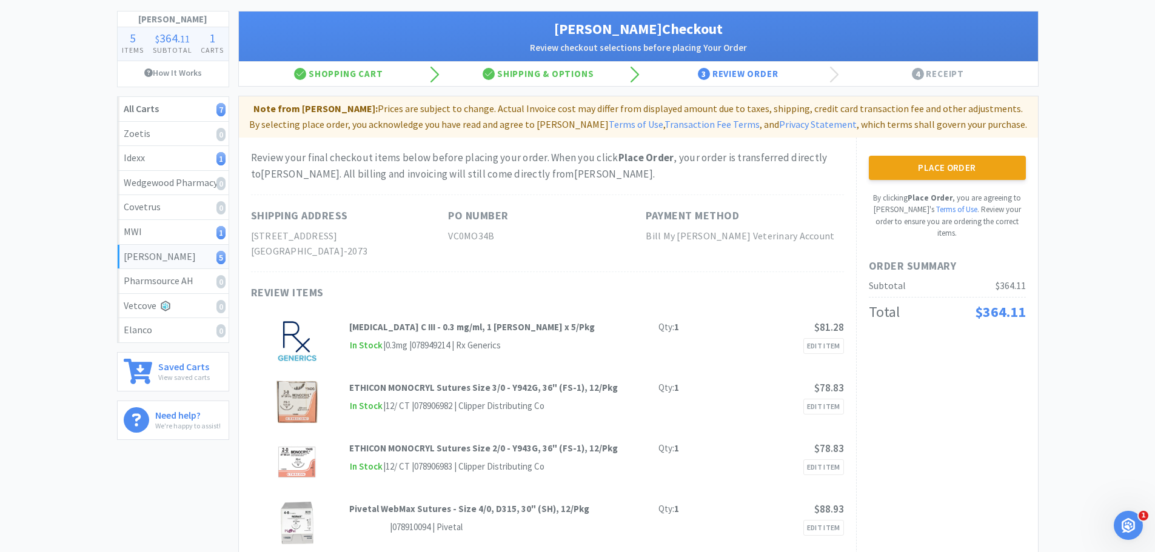
scroll to position [0, 0]
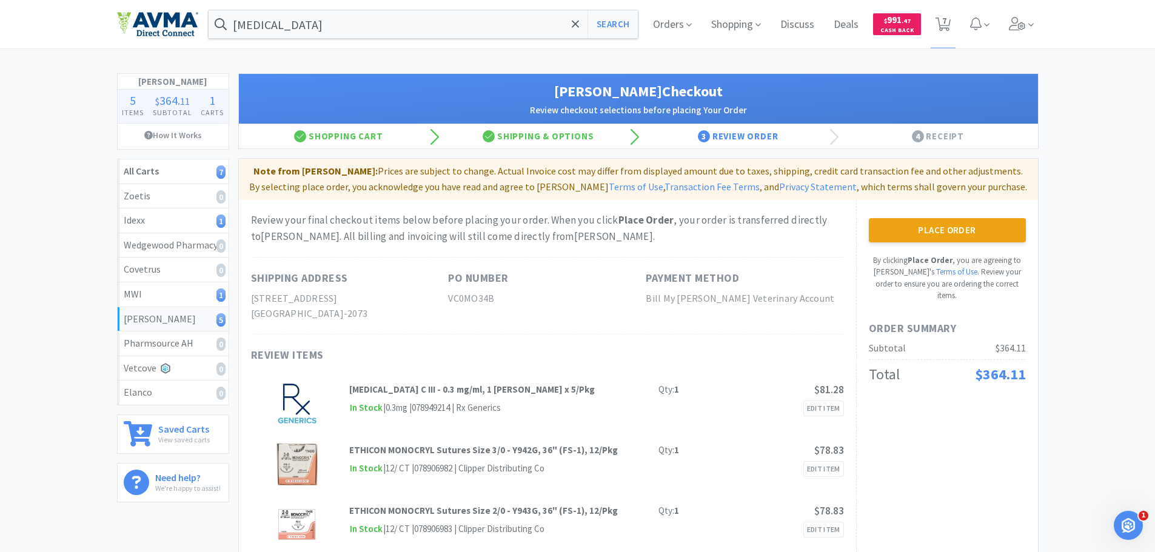
click at [908, 221] on button "Place Order" at bounding box center [947, 230] width 157 height 24
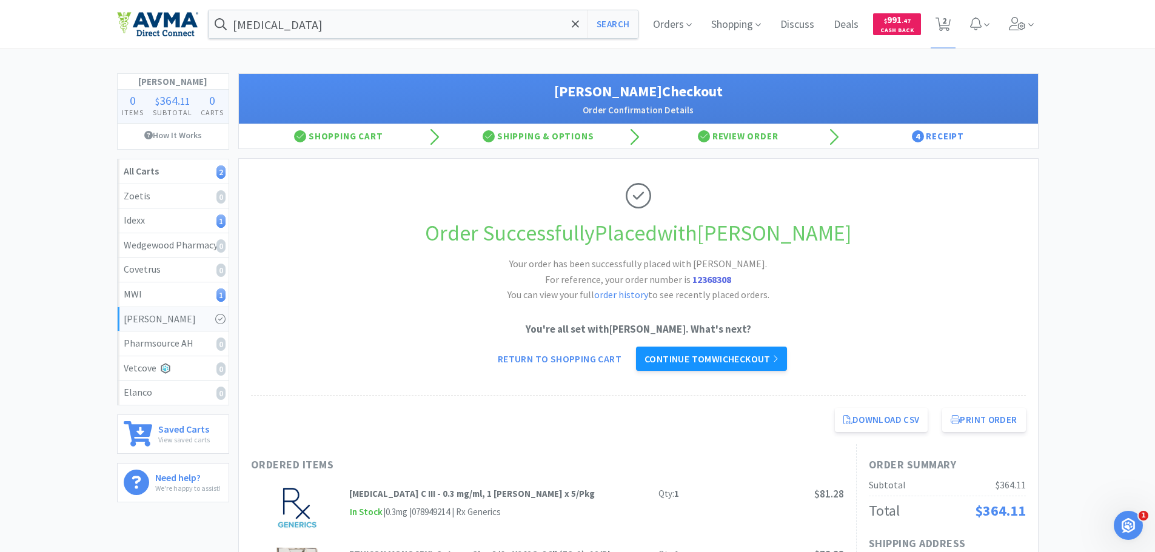
click at [696, 361] on link "Continue to MWI checkout" at bounding box center [711, 359] width 151 height 24
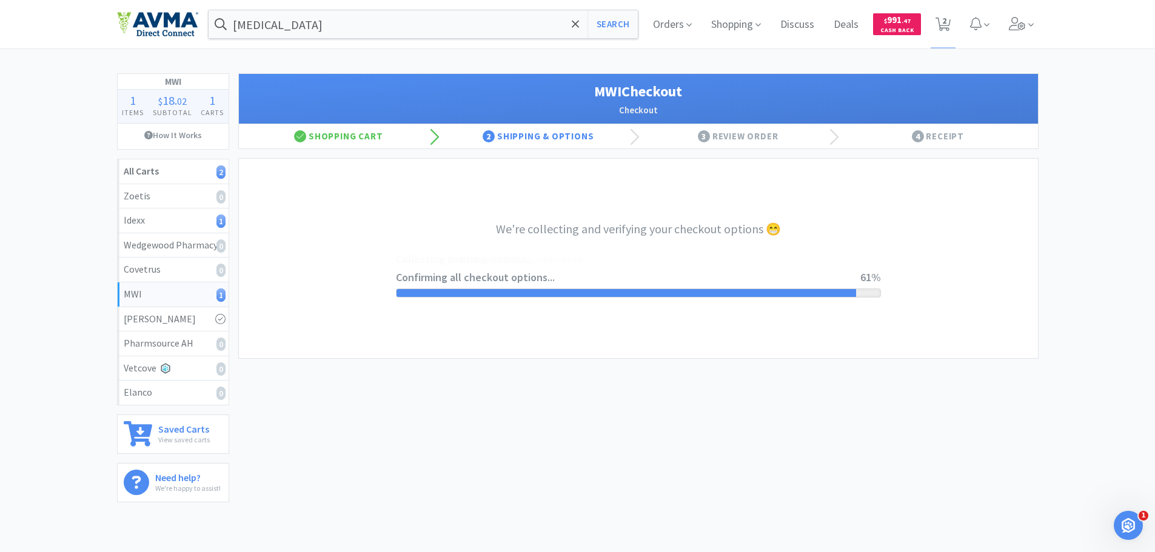
select select "STD_"
select select "GP1"
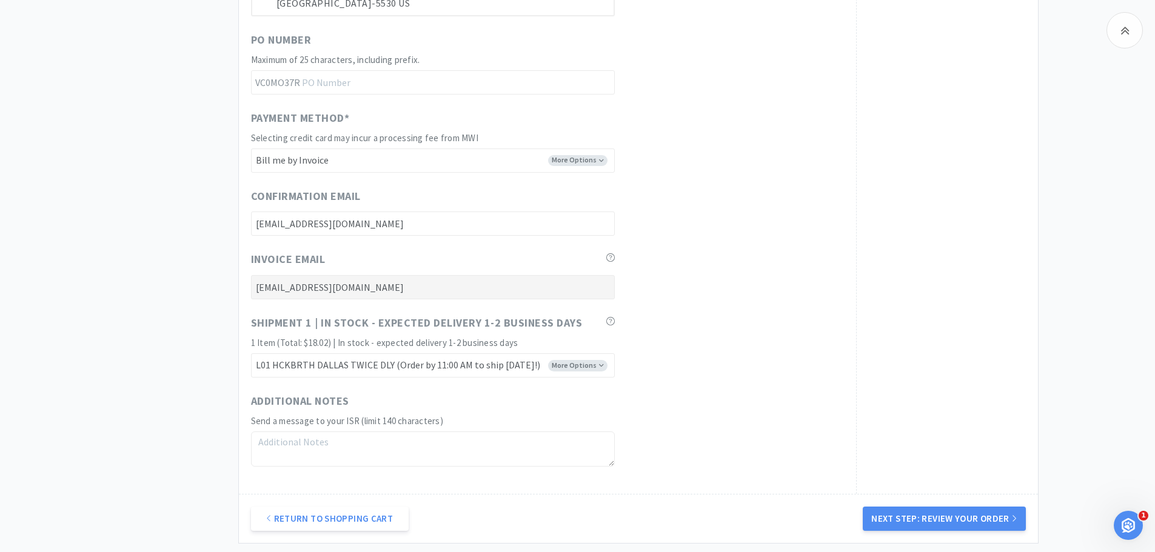
click at [939, 514] on button "Next Step: Review Your Order" at bounding box center [944, 519] width 162 height 24
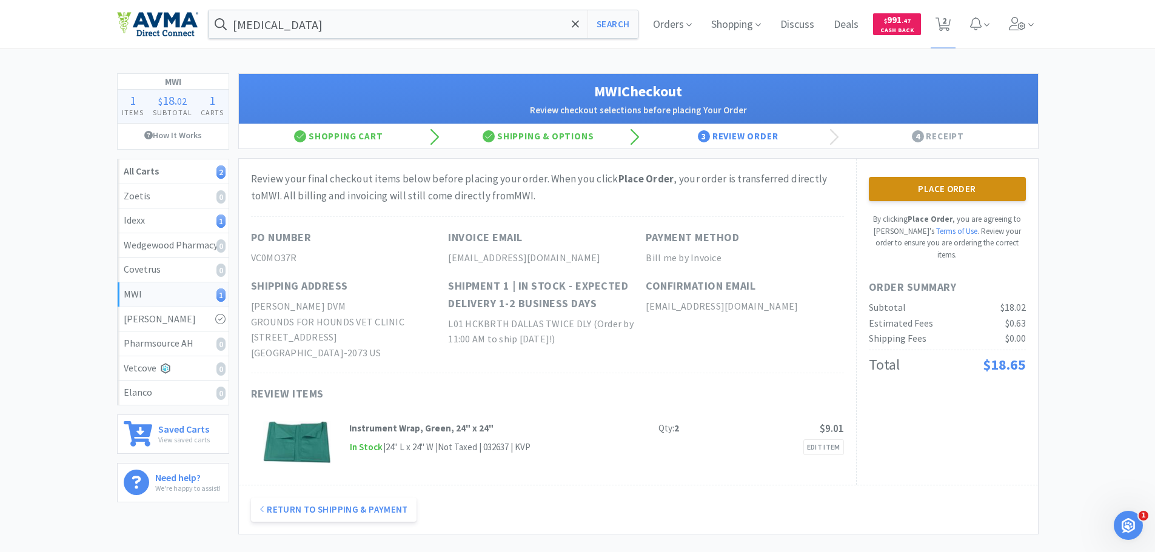
click at [940, 197] on button "Place Order" at bounding box center [947, 189] width 157 height 24
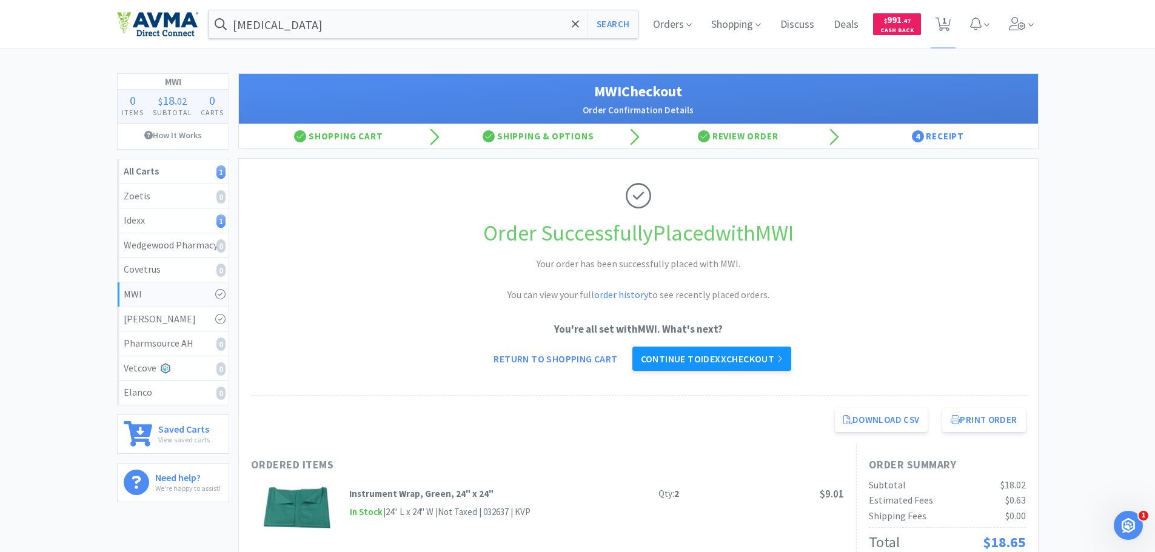
click at [683, 349] on link "Continue to Idexx checkout" at bounding box center [711, 359] width 159 height 24
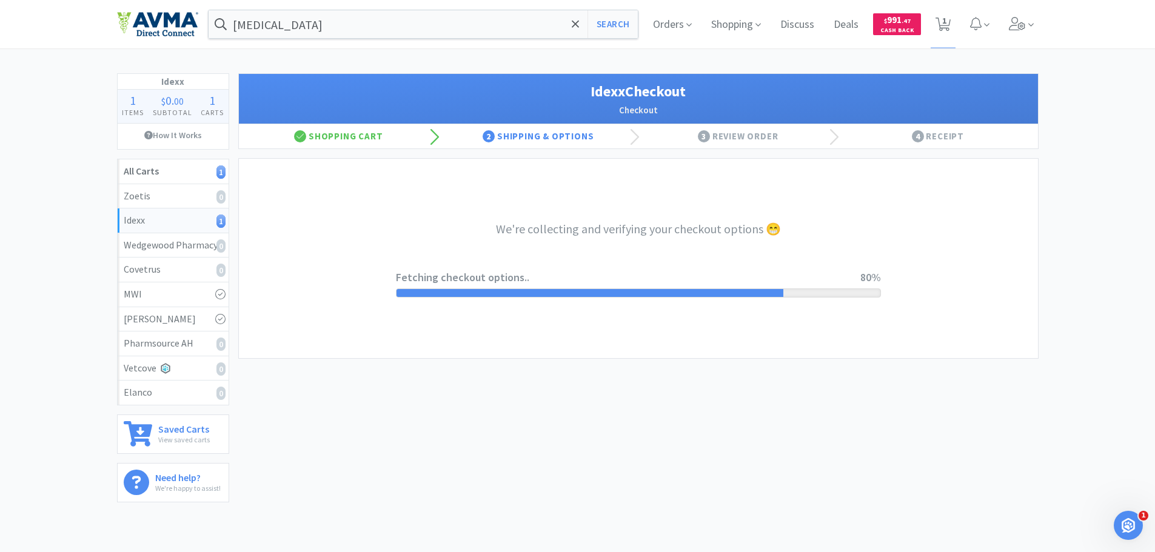
select select "900"
select select "003"
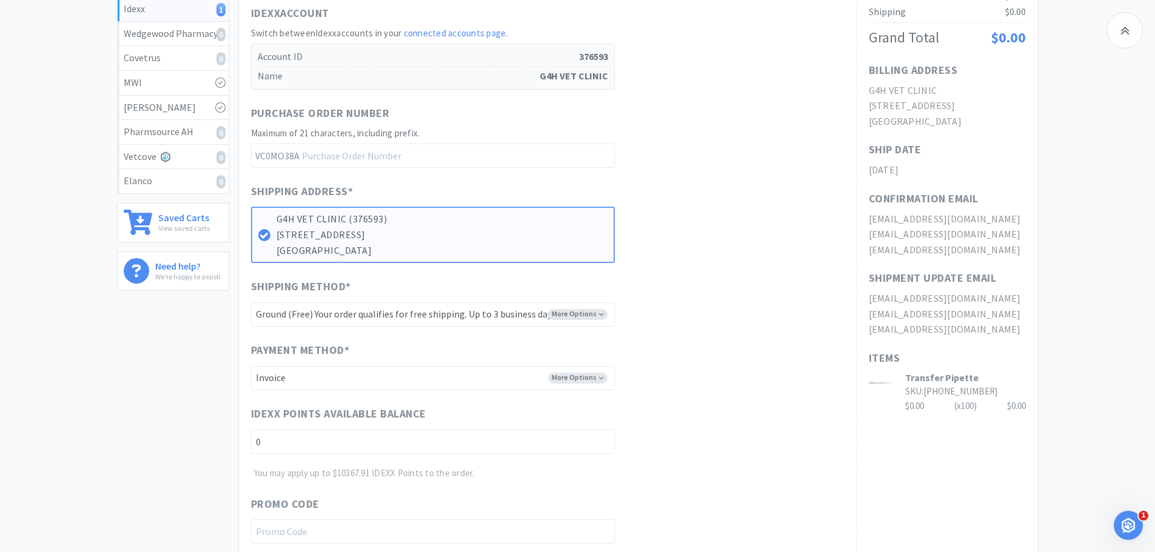
scroll to position [404, 0]
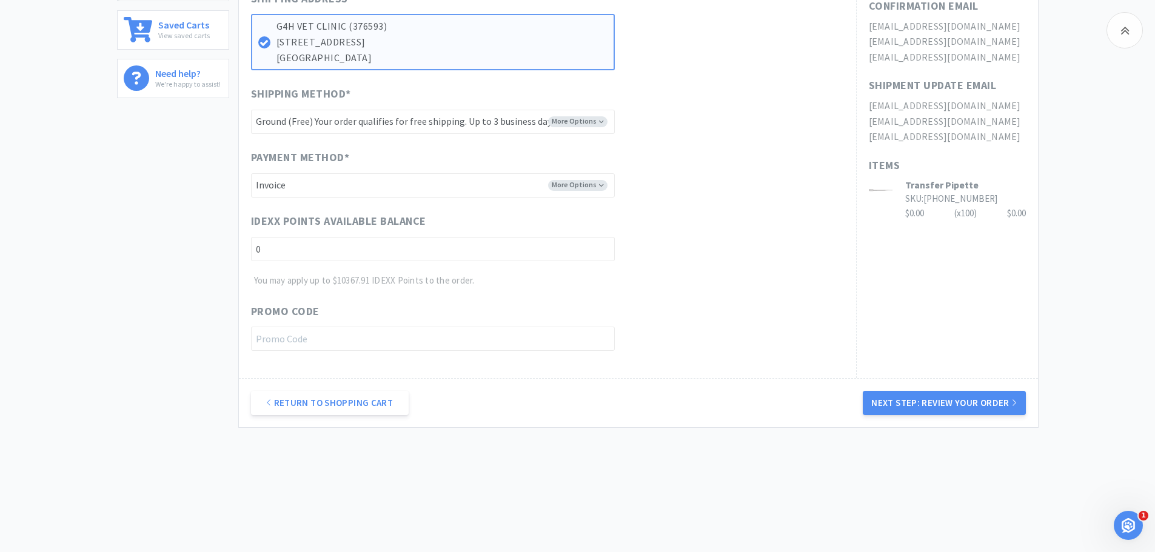
click at [929, 381] on div "Return to Shopping Cart Next Step: Review Your Order" at bounding box center [638, 402] width 799 height 49
click at [949, 411] on button "Next Step: Review Your Order" at bounding box center [944, 403] width 162 height 24
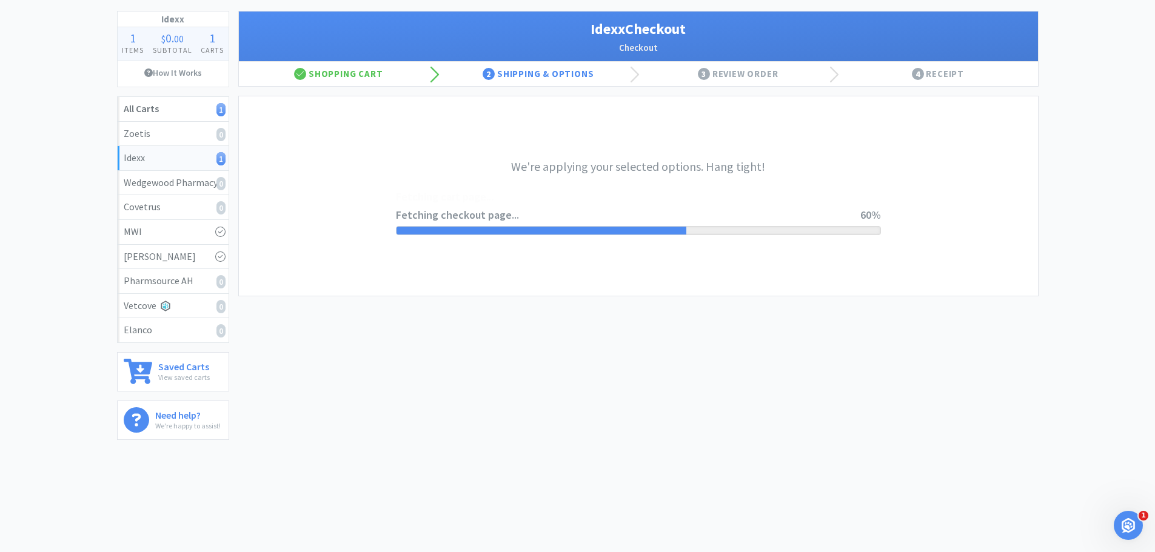
scroll to position [0, 0]
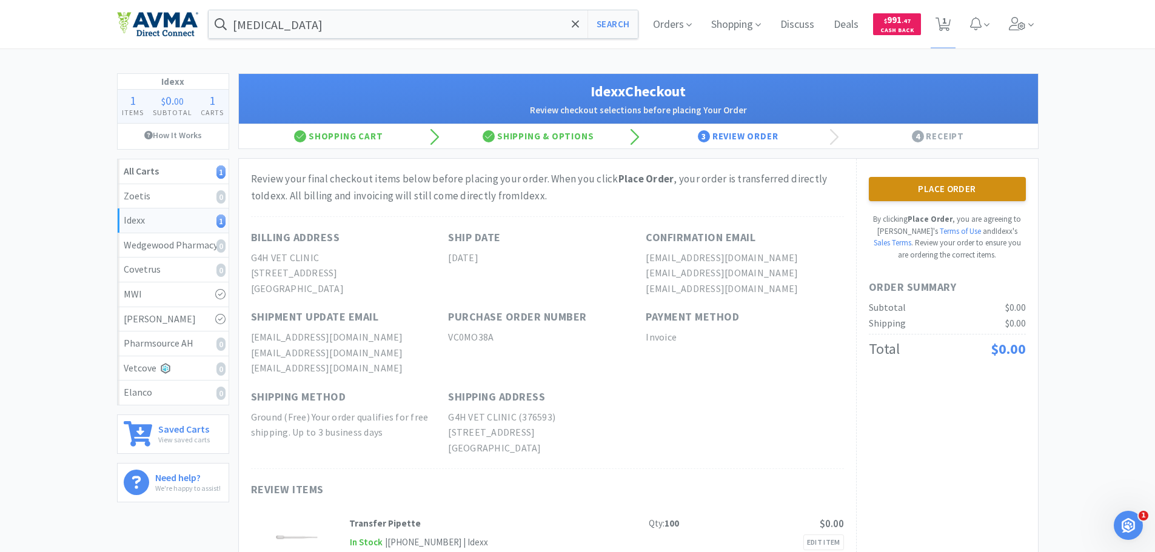
click at [946, 197] on button "Place Order" at bounding box center [947, 189] width 157 height 24
